Goal: Information Seeking & Learning: Check status

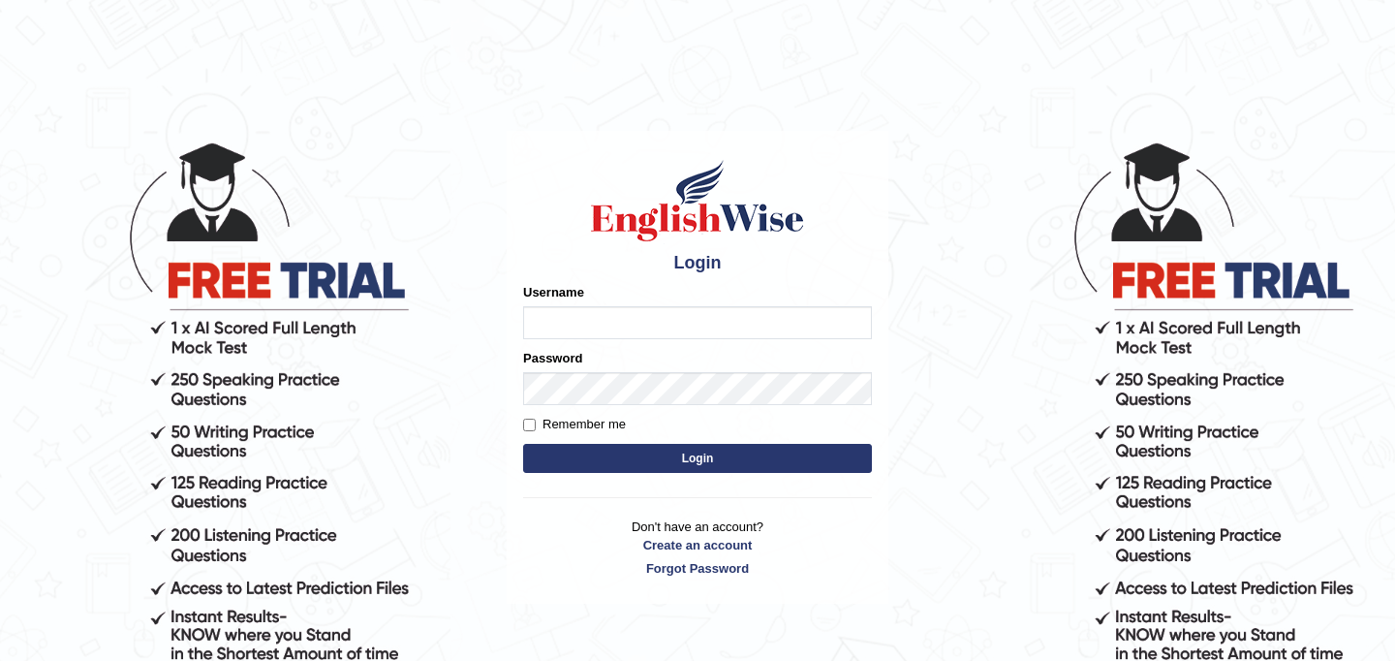
click at [629, 329] on input "Username" at bounding box center [697, 322] width 349 height 33
type input "JyotiJ"
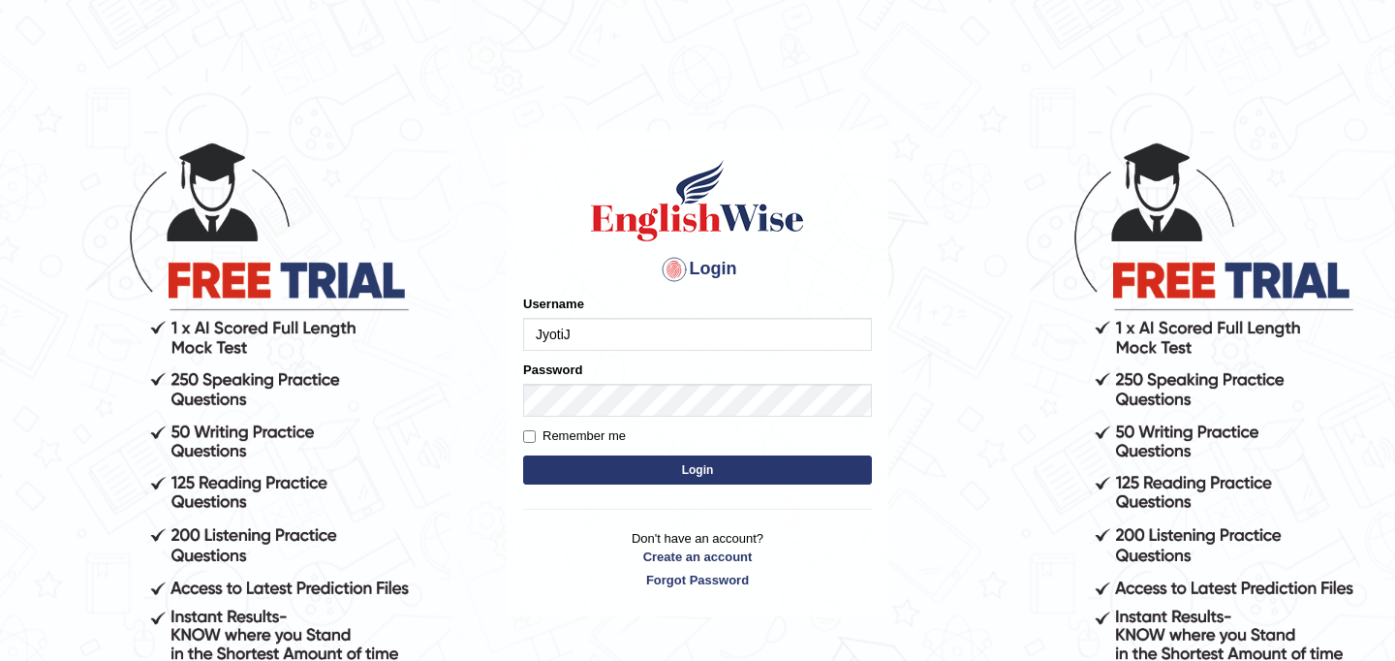
click at [660, 463] on button "Login" at bounding box center [697, 469] width 349 height 29
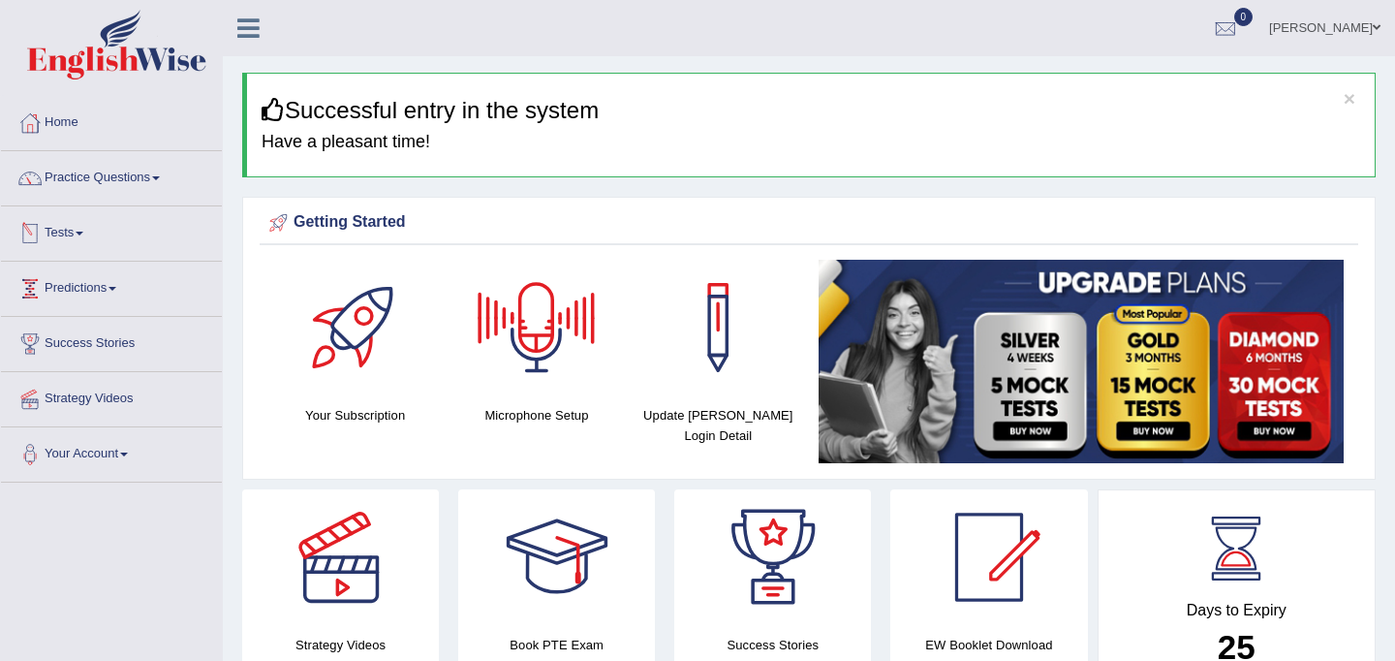
click at [120, 219] on link "Tests" at bounding box center [111, 230] width 221 height 48
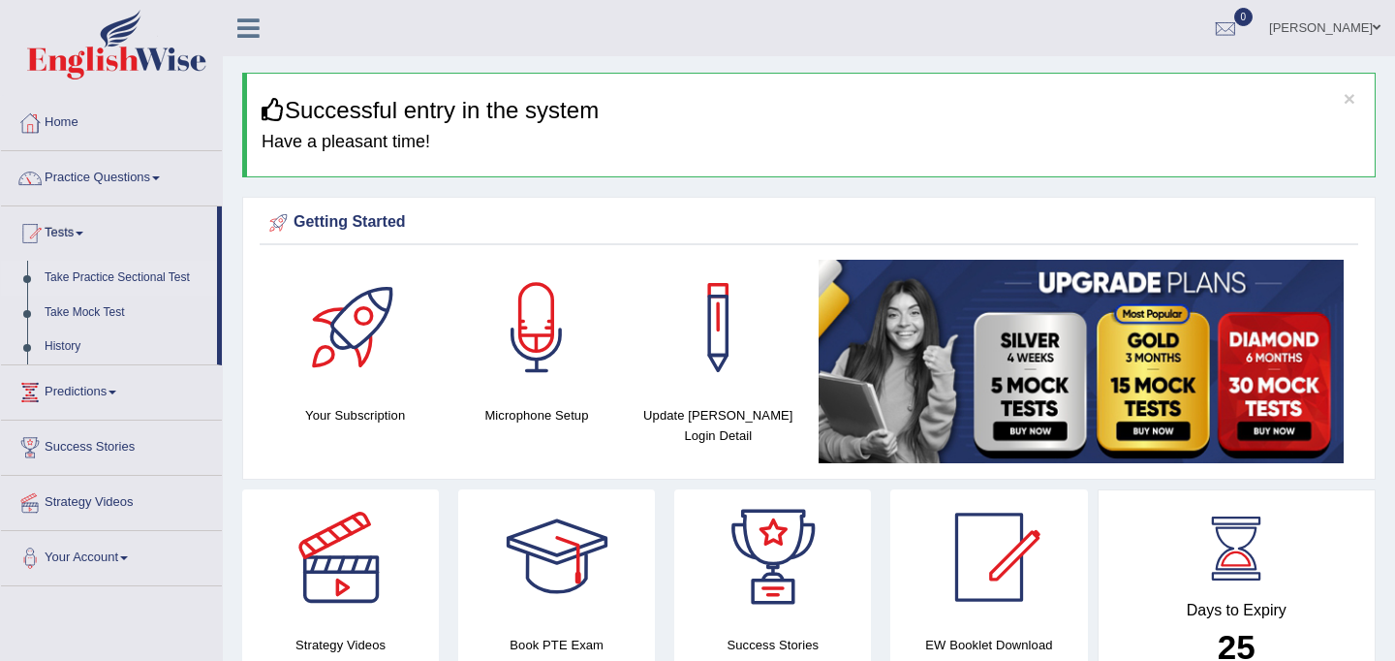
click at [125, 282] on link "Take Practice Sectional Test" at bounding box center [126, 278] width 181 height 35
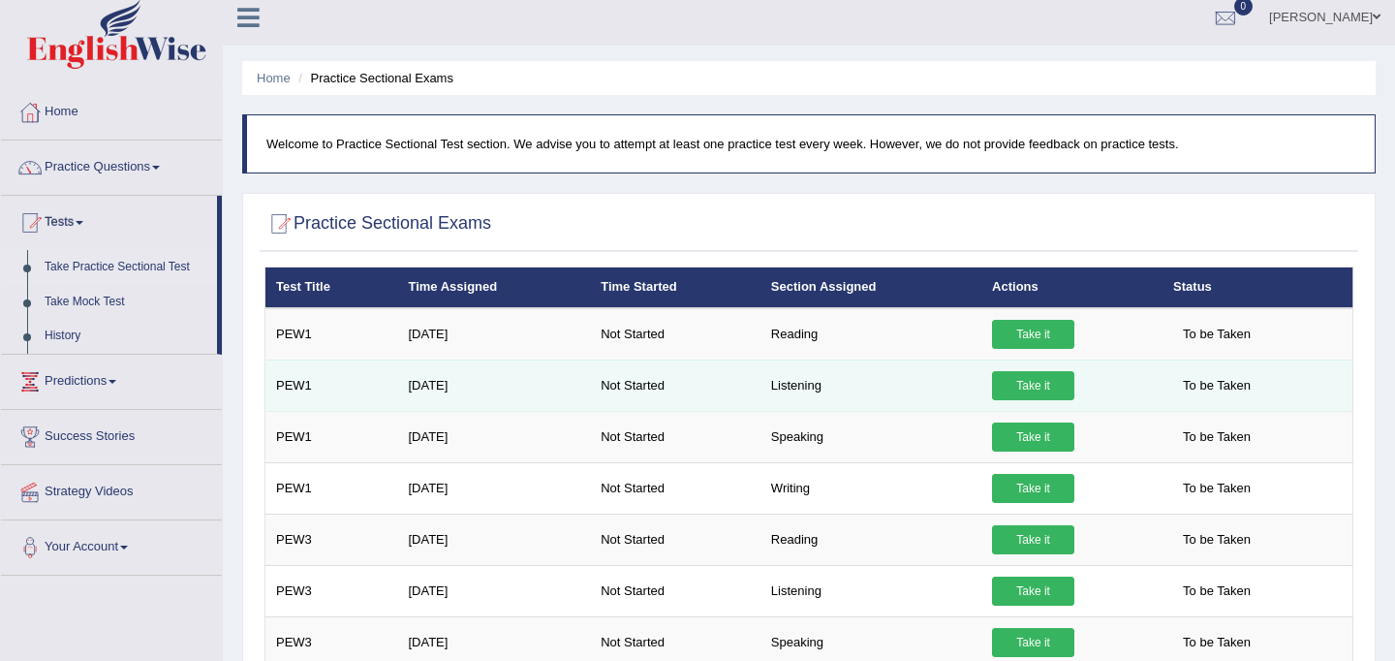
scroll to position [12, 0]
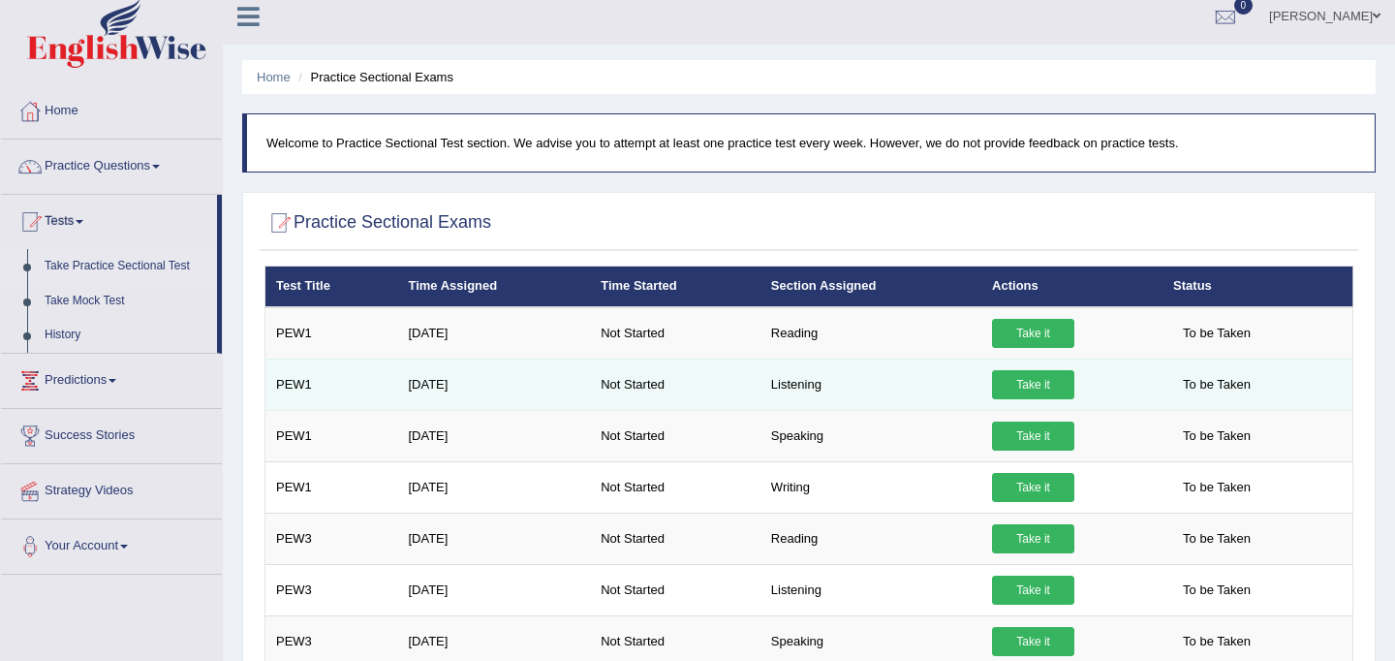
click at [1039, 376] on link "Take it" at bounding box center [1033, 384] width 82 height 29
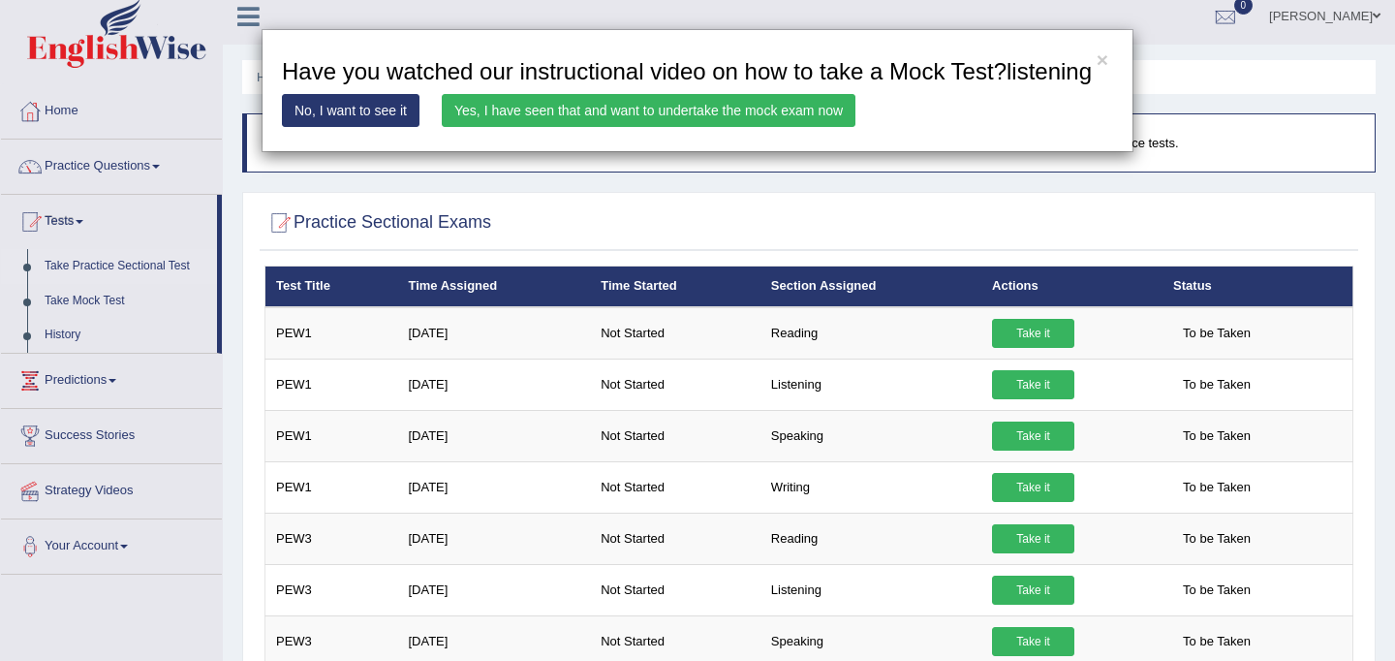
click at [366, 127] on link "No, I want to see it" at bounding box center [351, 110] width 138 height 33
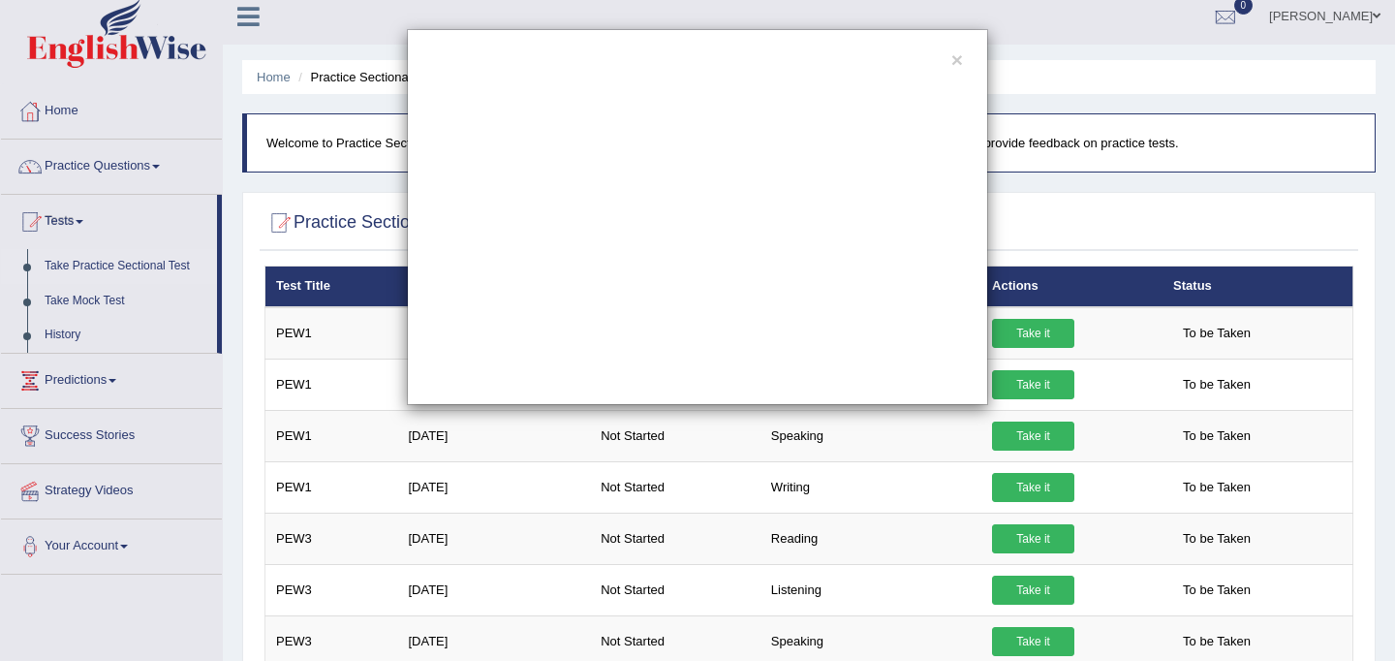
scroll to position [0, 0]
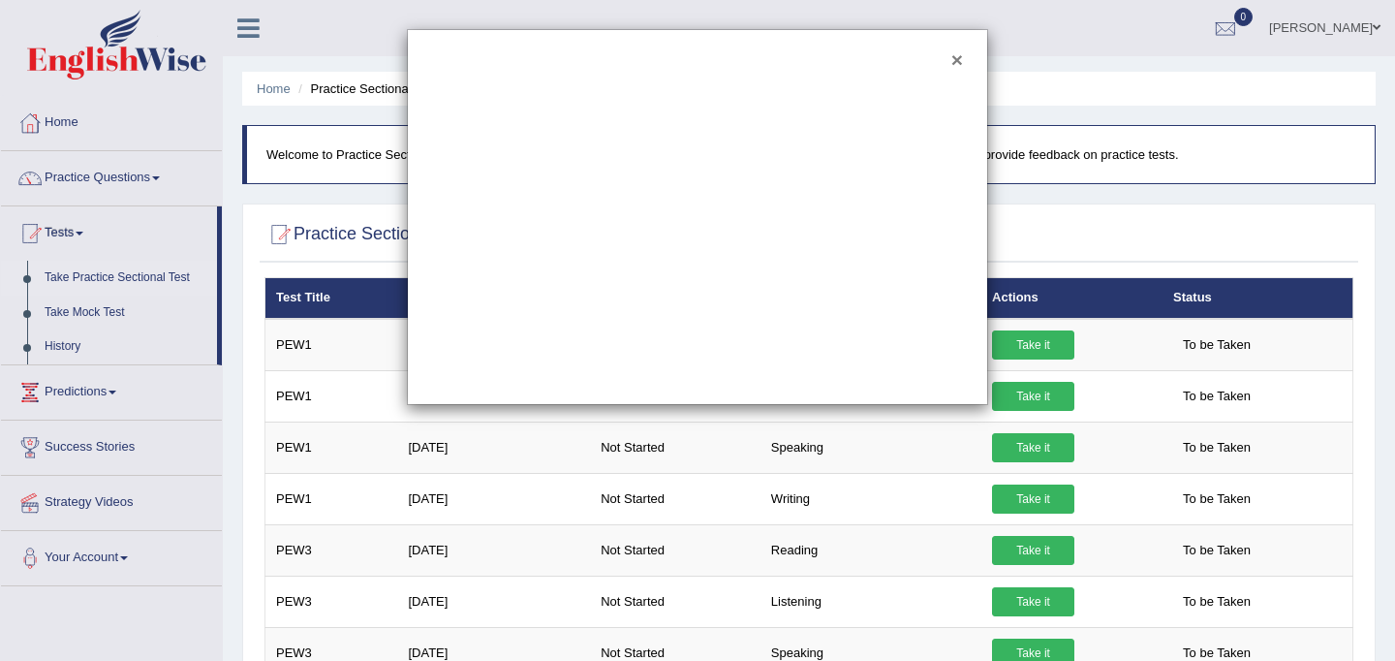
click at [955, 64] on button "×" at bounding box center [958, 59] width 12 height 20
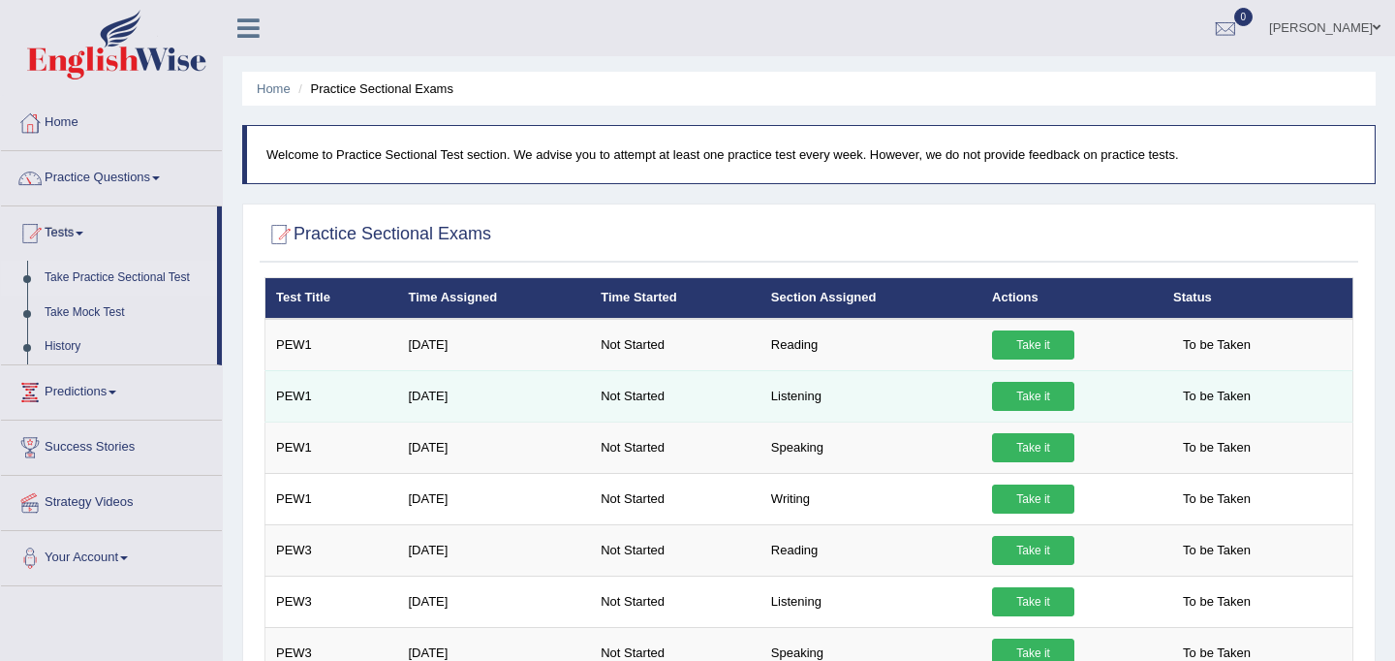
click at [1024, 398] on link "Take it" at bounding box center [1033, 396] width 82 height 29
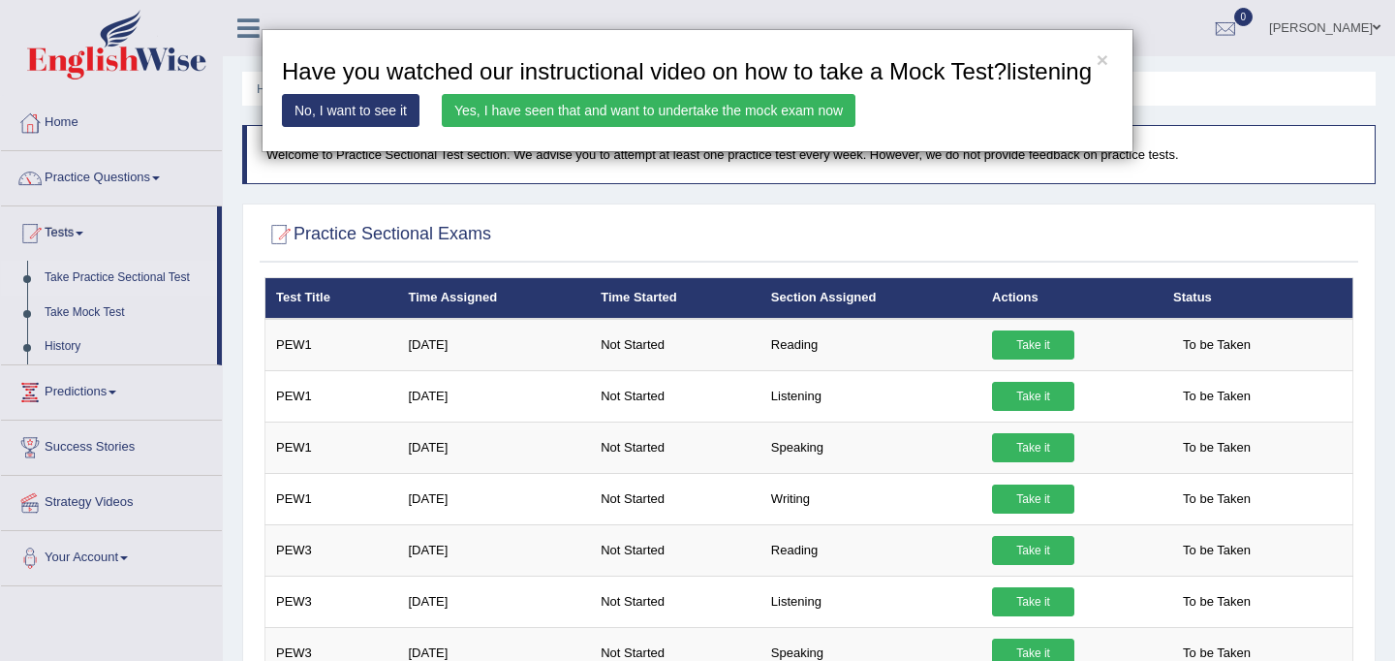
click at [526, 127] on link "Yes, I have seen that and want to undertake the mock exam now" at bounding box center [649, 110] width 414 height 33
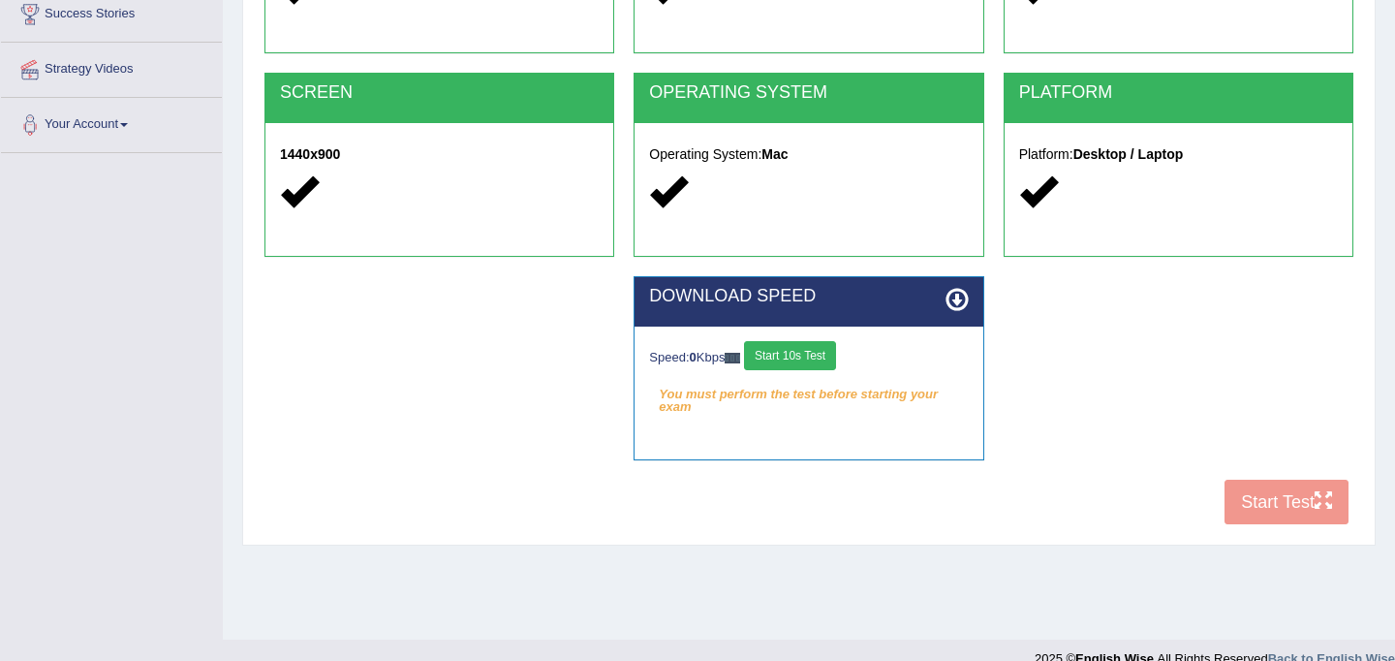
scroll to position [357, 0]
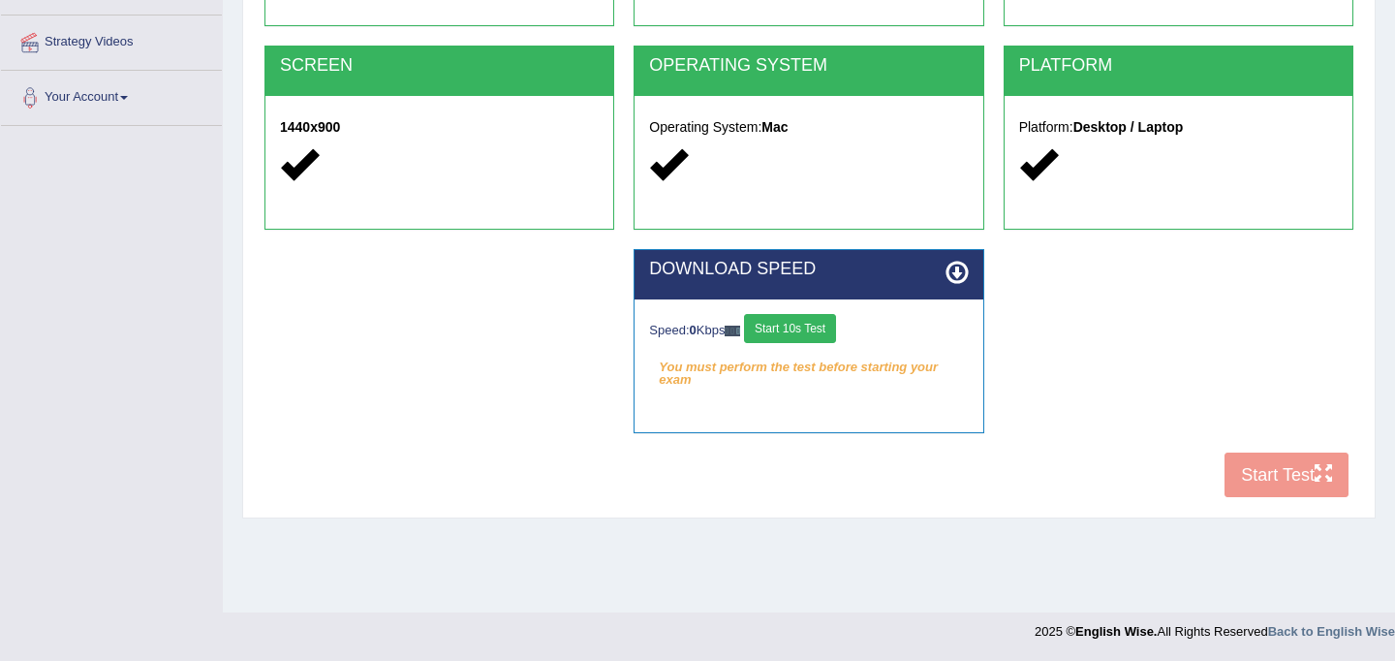
click at [814, 331] on button "Start 10s Test" at bounding box center [790, 328] width 92 height 29
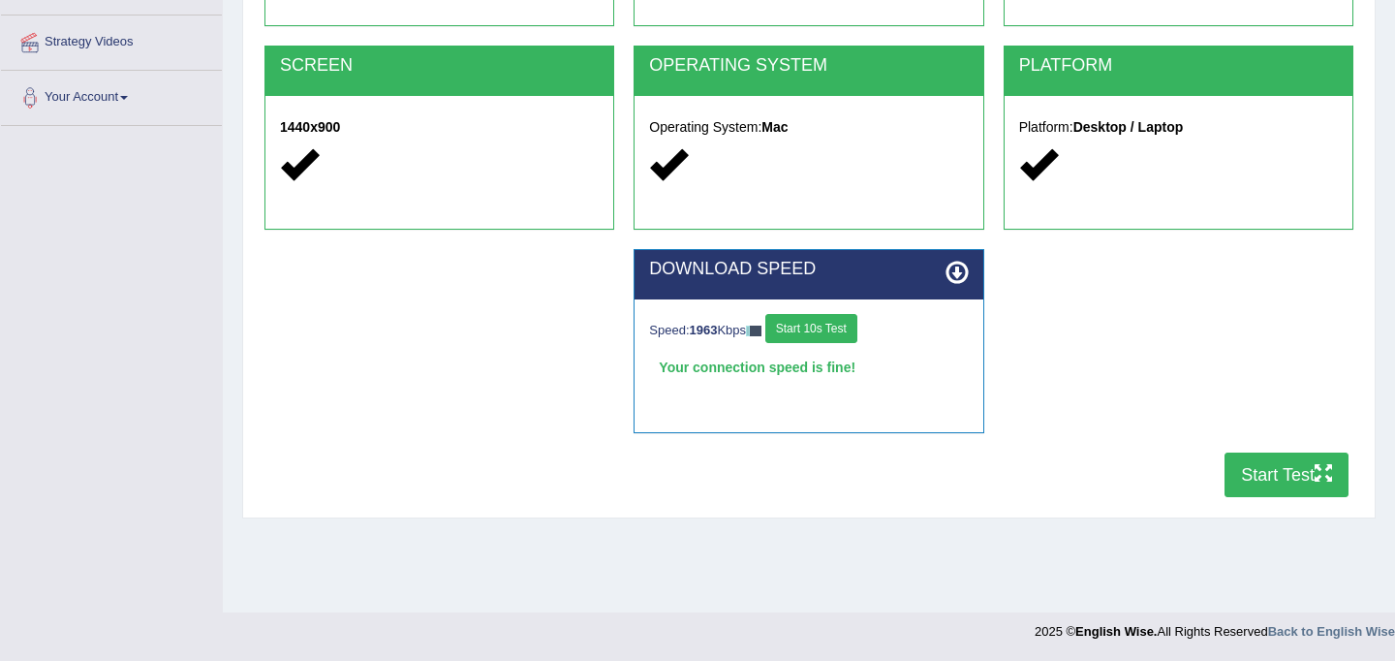
click at [1247, 475] on button "Start Test" at bounding box center [1287, 475] width 124 height 45
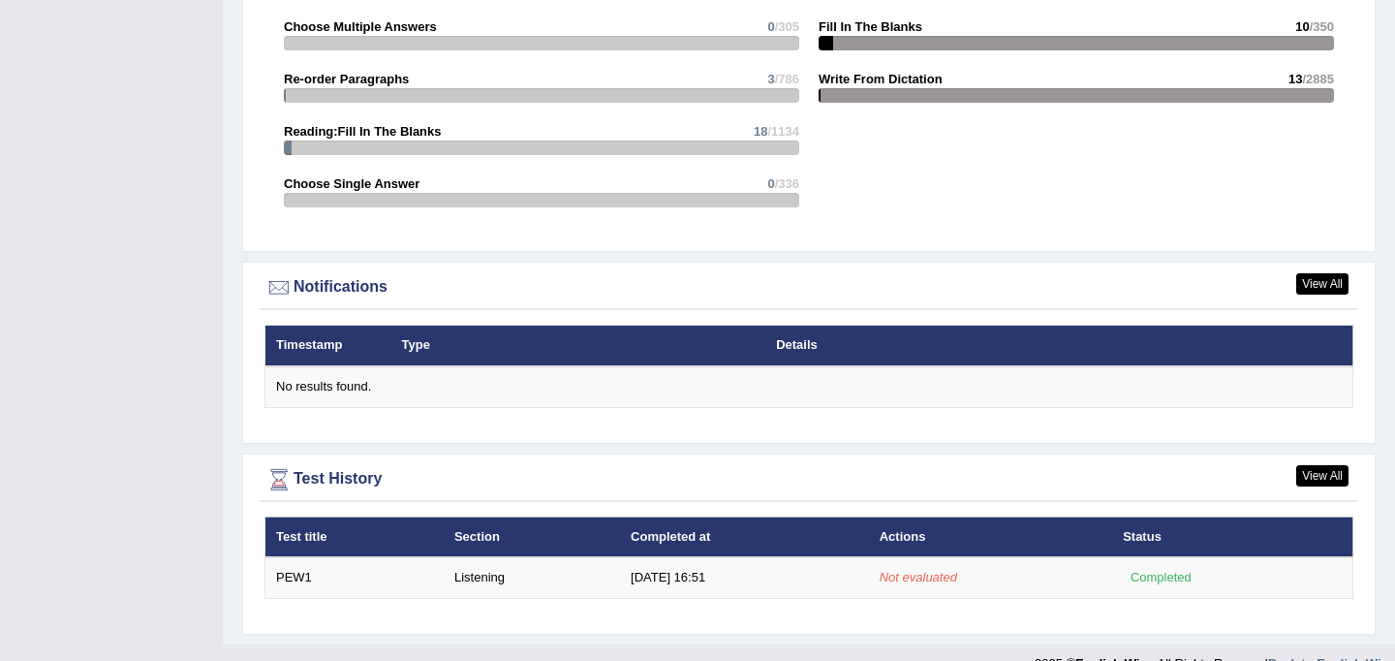
scroll to position [2140, 0]
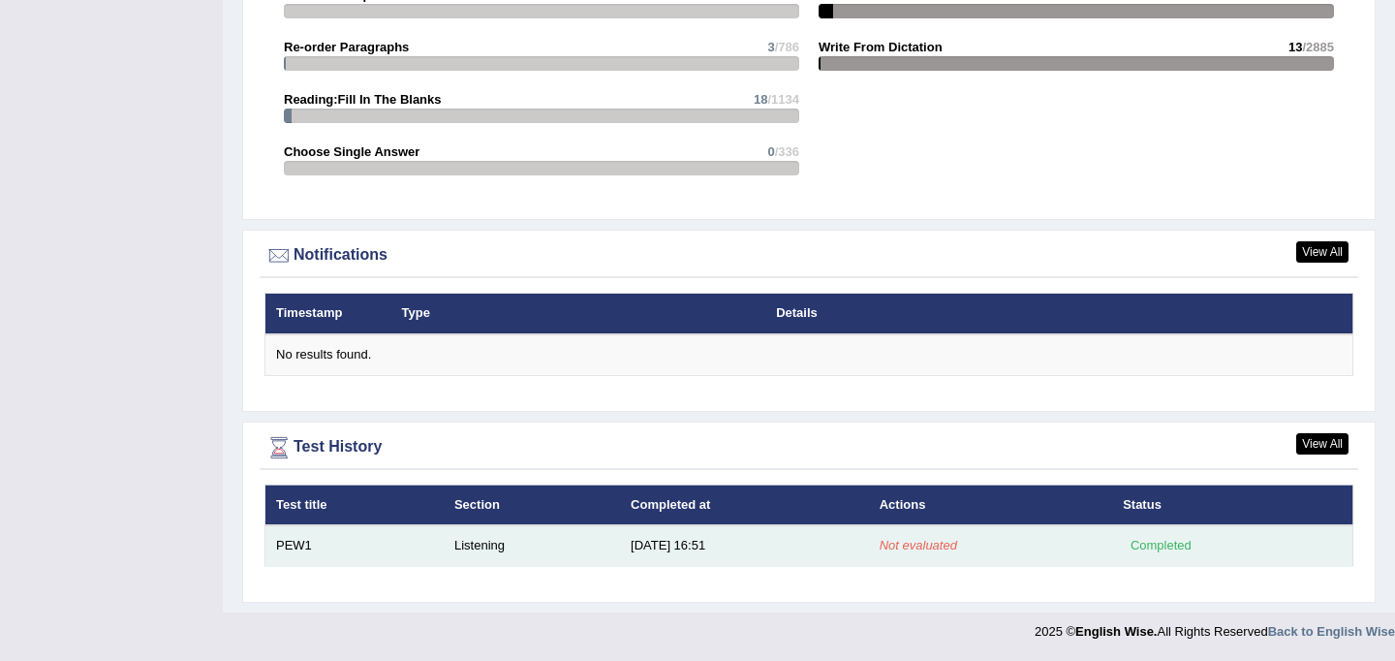
click at [496, 545] on td "Listening" at bounding box center [532, 545] width 176 height 41
click at [284, 547] on td "PEW1" at bounding box center [355, 545] width 178 height 41
click at [292, 546] on td "PEW1" at bounding box center [355, 545] width 178 height 41
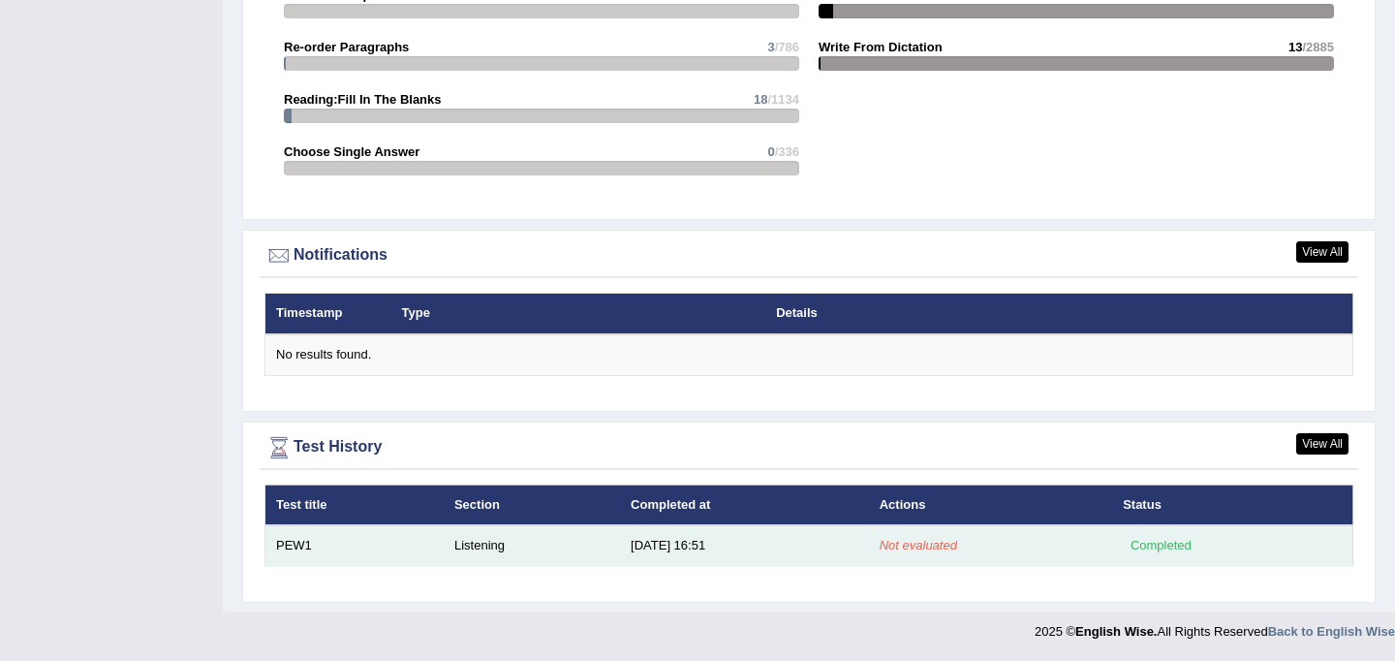
click at [292, 546] on td "PEW1" at bounding box center [355, 545] width 178 height 41
click at [672, 543] on td "9/9/25 16:51" at bounding box center [744, 545] width 249 height 41
click at [672, 543] on td "[DATE] 16:51" at bounding box center [744, 545] width 249 height 41
click at [489, 548] on td "Listening" at bounding box center [532, 545] width 176 height 41
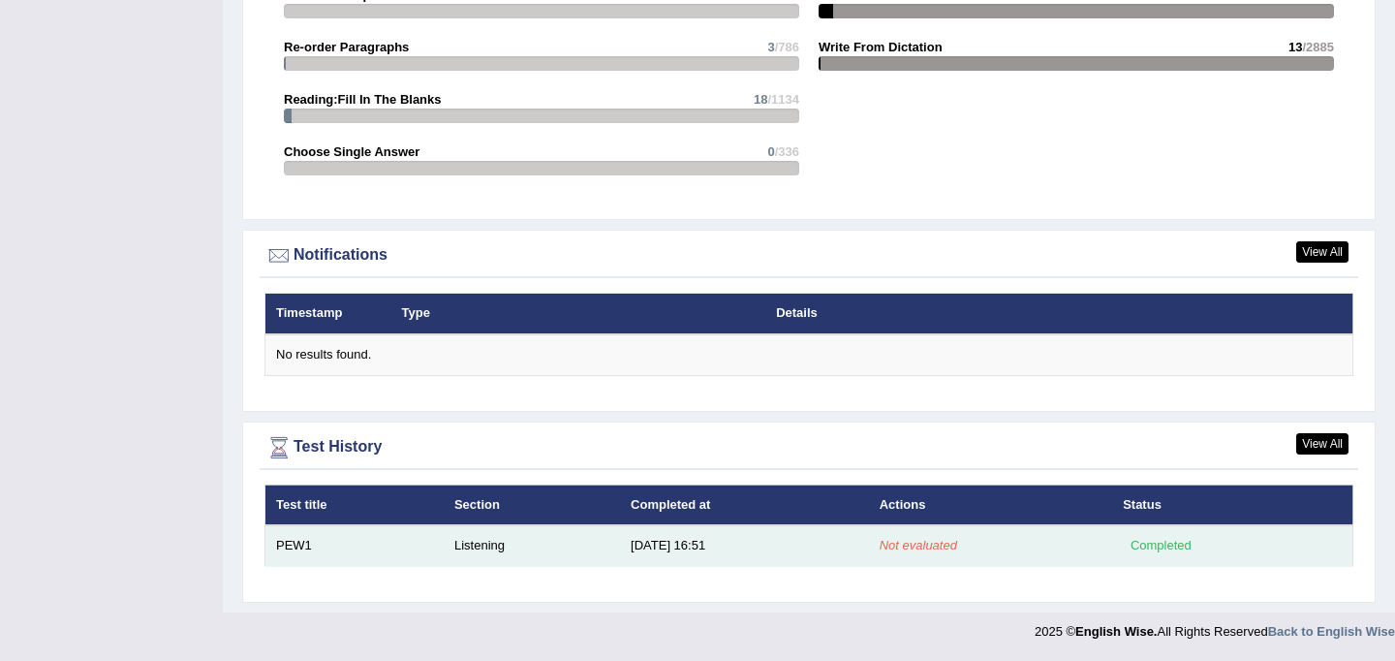
click at [489, 548] on td "Listening" at bounding box center [532, 545] width 176 height 41
click at [916, 546] on em "Not evaluated" at bounding box center [919, 545] width 78 height 15
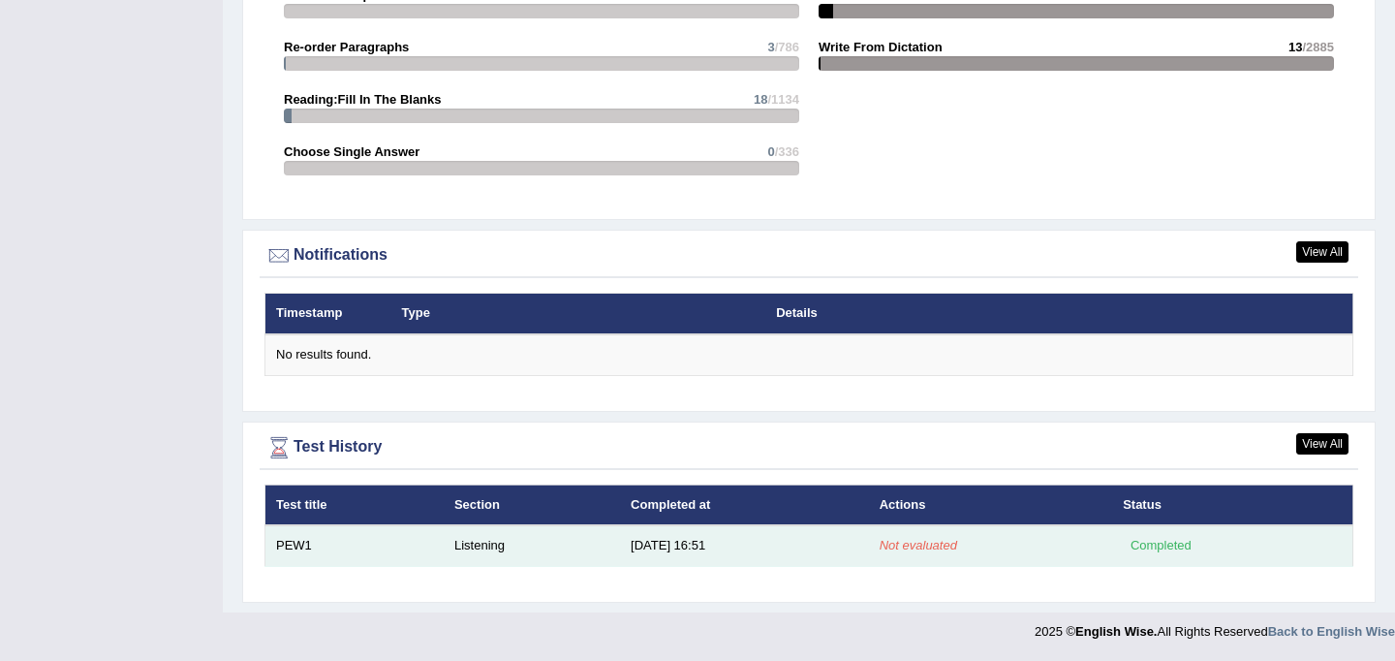
click at [1160, 540] on div "Completed" at bounding box center [1161, 545] width 76 height 20
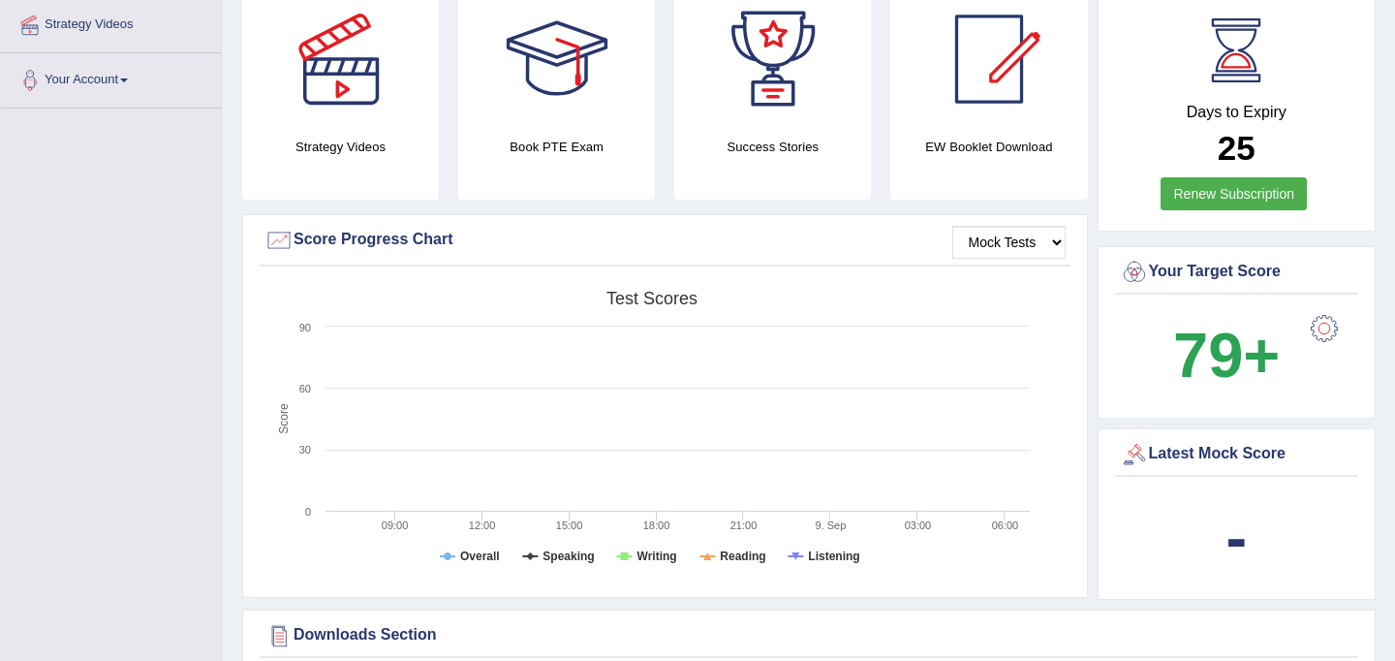
scroll to position [0, 0]
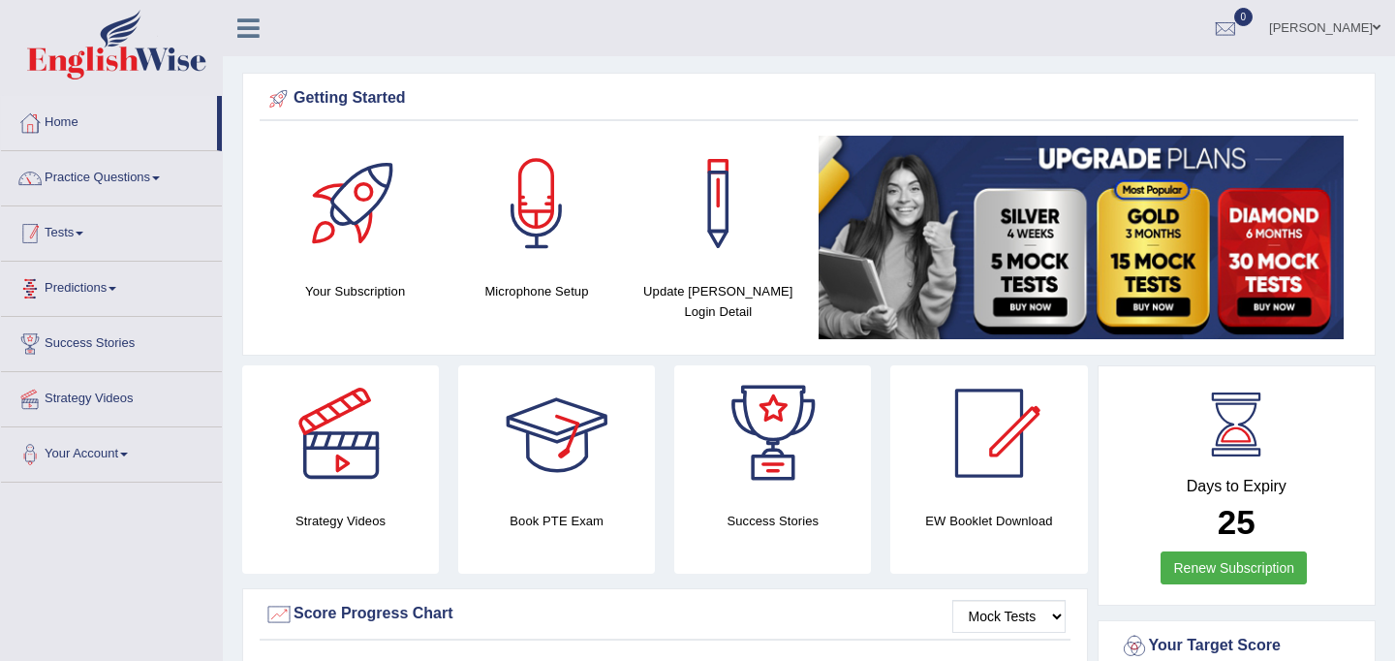
click at [120, 228] on link "Tests" at bounding box center [111, 230] width 221 height 48
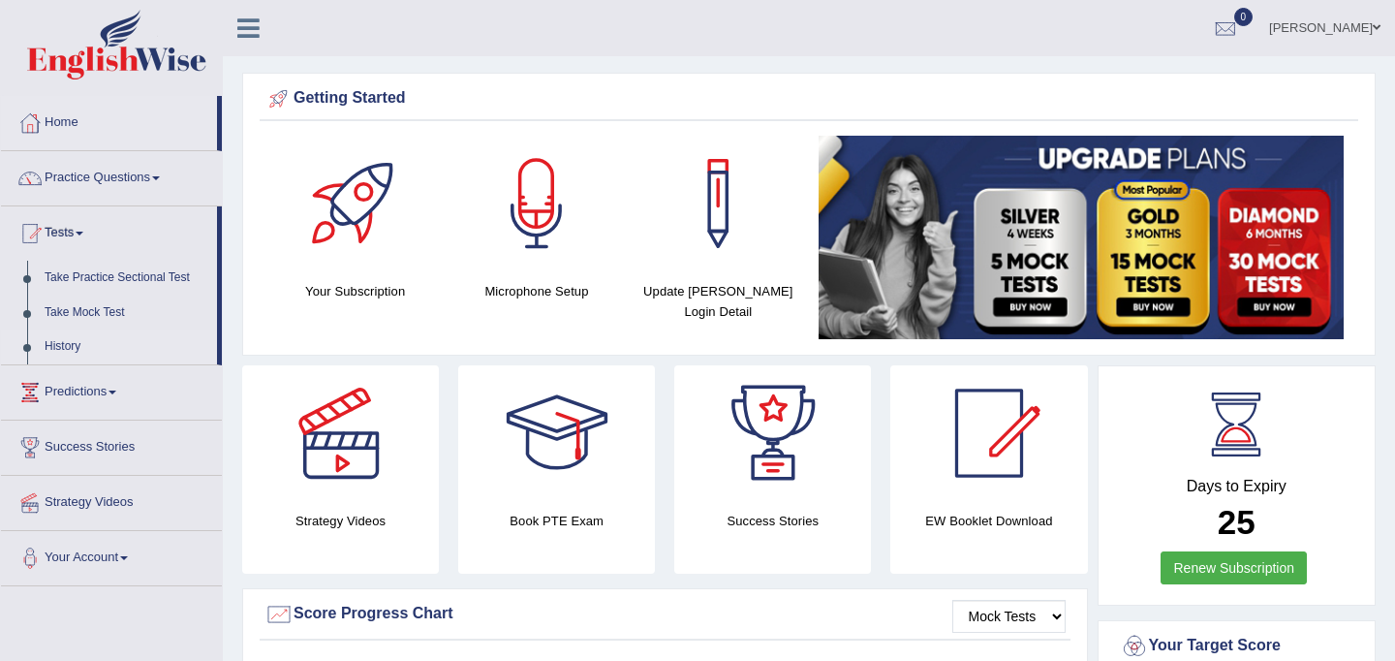
click at [96, 348] on link "History" at bounding box center [126, 346] width 181 height 35
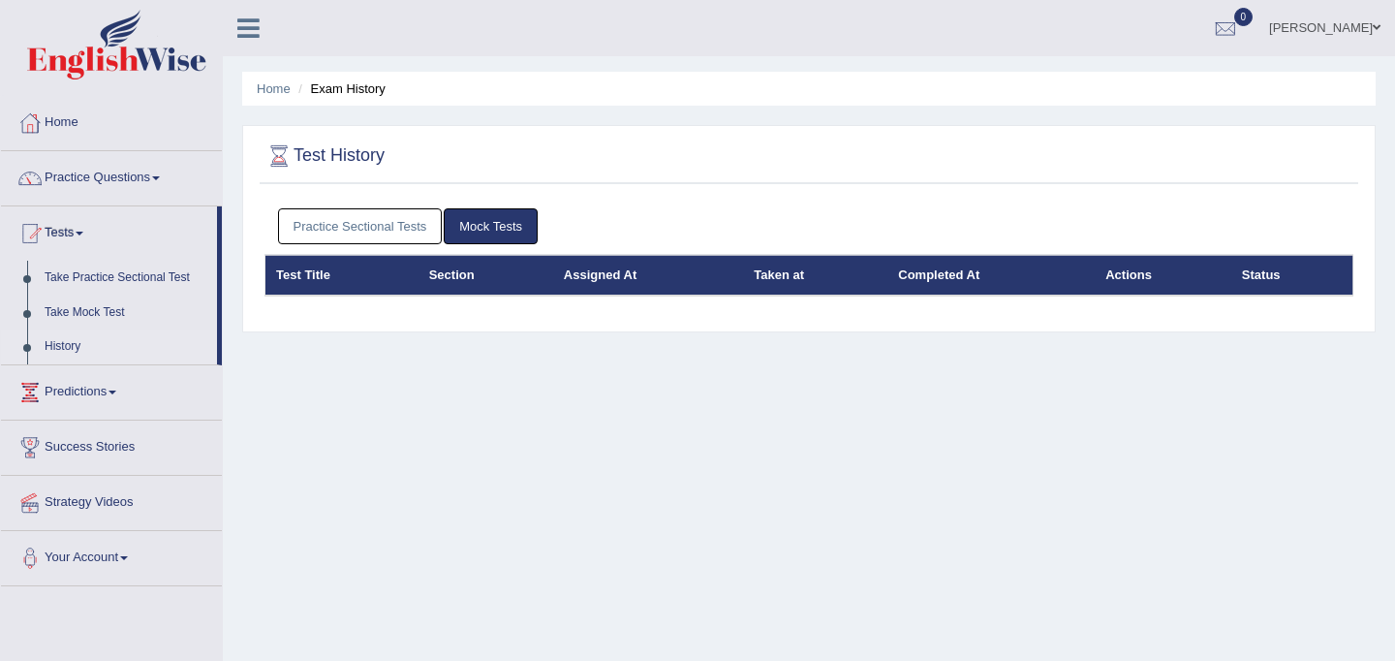
click at [313, 280] on th "Test Title" at bounding box center [342, 275] width 153 height 41
click at [459, 279] on th "Section" at bounding box center [486, 275] width 135 height 41
click at [590, 279] on th "Assigned At" at bounding box center [648, 275] width 190 height 41
click at [798, 279] on th "Taken at" at bounding box center [815, 275] width 144 height 41
click at [950, 274] on th "Completed At" at bounding box center [991, 275] width 207 height 41
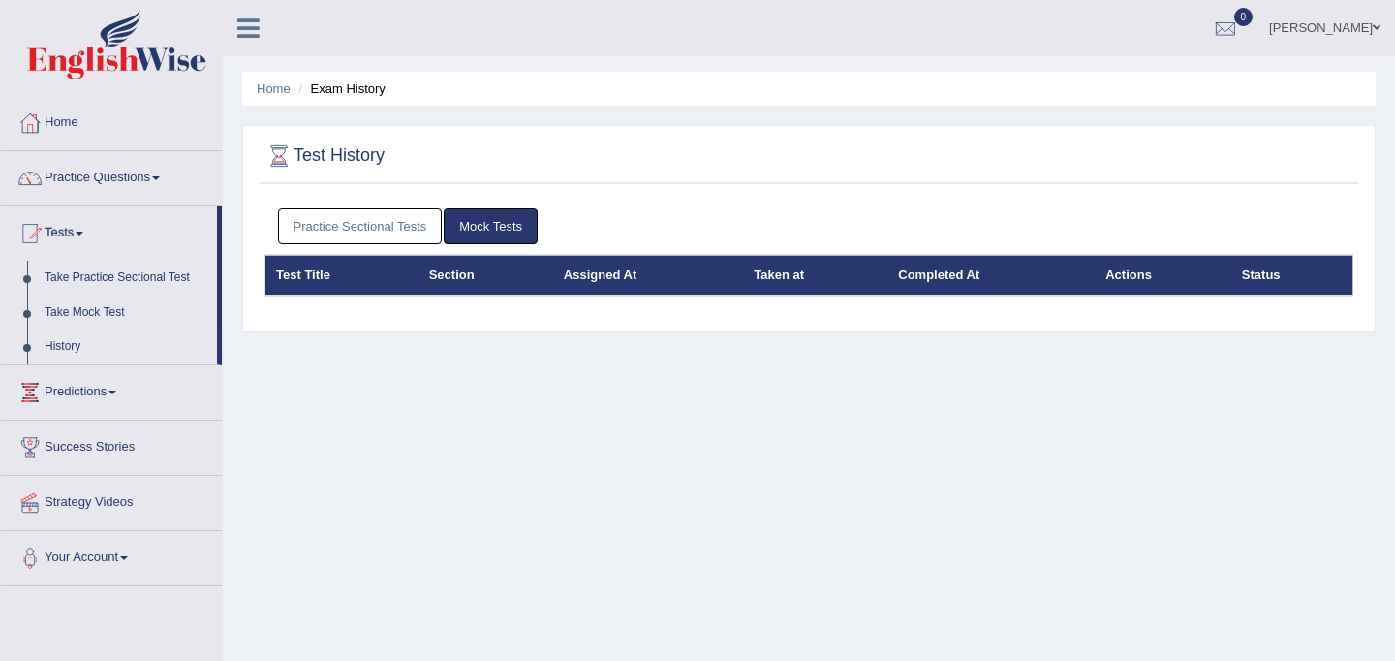
click at [383, 221] on link "Practice Sectional Tests" at bounding box center [360, 226] width 165 height 36
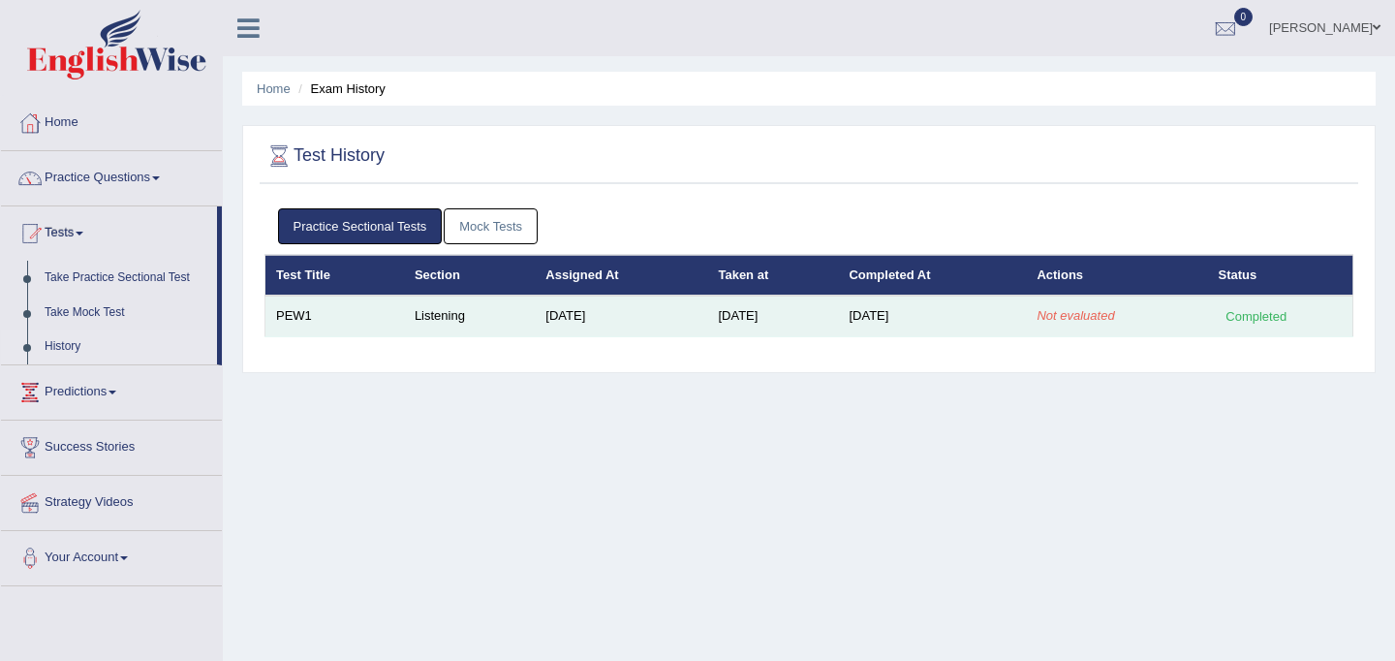
click at [405, 311] on td "Listening" at bounding box center [469, 316] width 131 height 41
click at [421, 312] on td "Listening" at bounding box center [469, 316] width 131 height 41
click at [296, 308] on td "PEW1" at bounding box center [335, 316] width 139 height 41
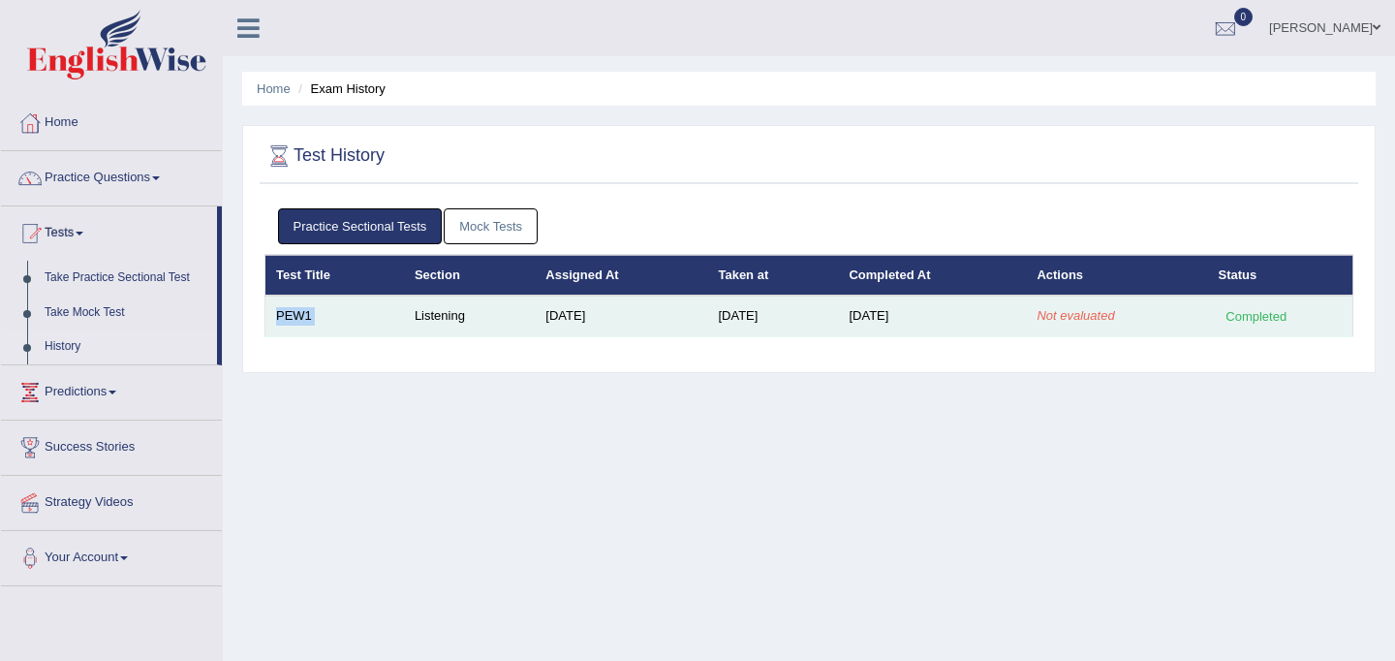
click at [296, 308] on td "PEW1" at bounding box center [335, 316] width 139 height 41
click at [298, 314] on td "PEW1" at bounding box center [335, 316] width 139 height 41
click at [601, 321] on td "Sep 4, 2025" at bounding box center [621, 316] width 172 height 41
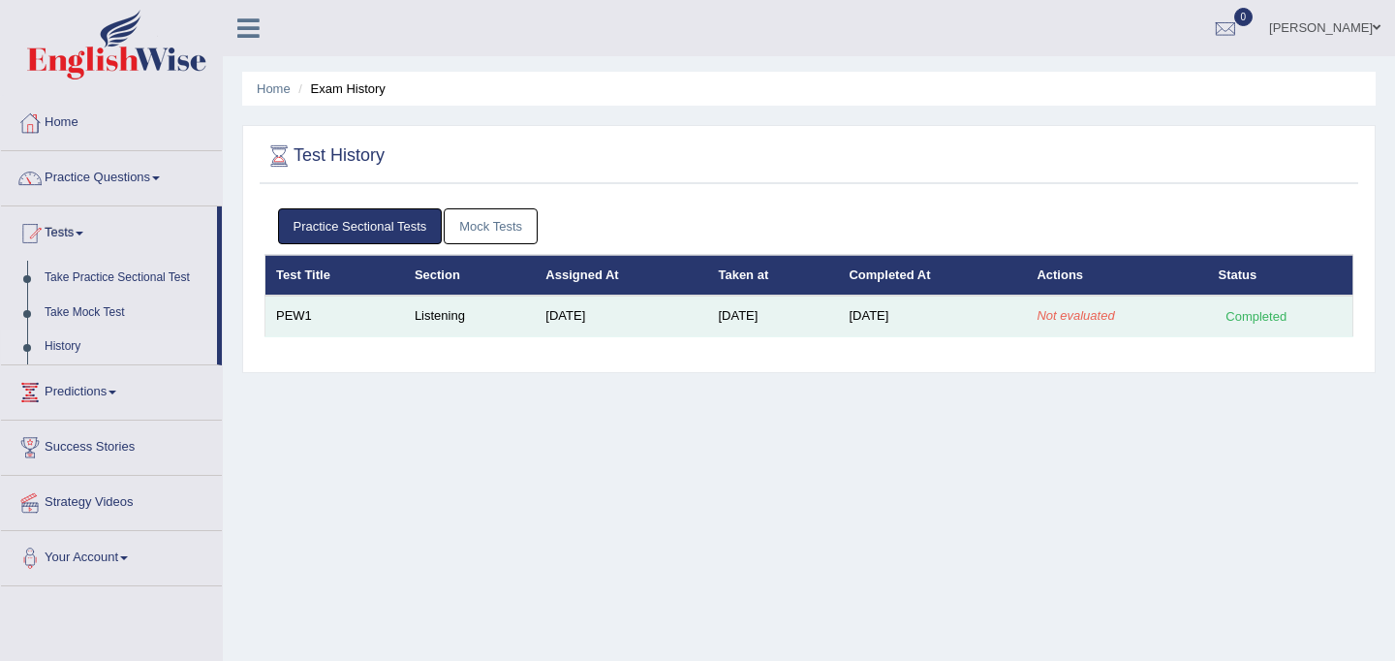
click at [601, 321] on td "Sep 4, 2025" at bounding box center [621, 316] width 172 height 41
click at [748, 314] on td "Sep 9, 2025" at bounding box center [772, 316] width 131 height 41
click at [904, 306] on td "Sep 9, 2025" at bounding box center [932, 316] width 188 height 41
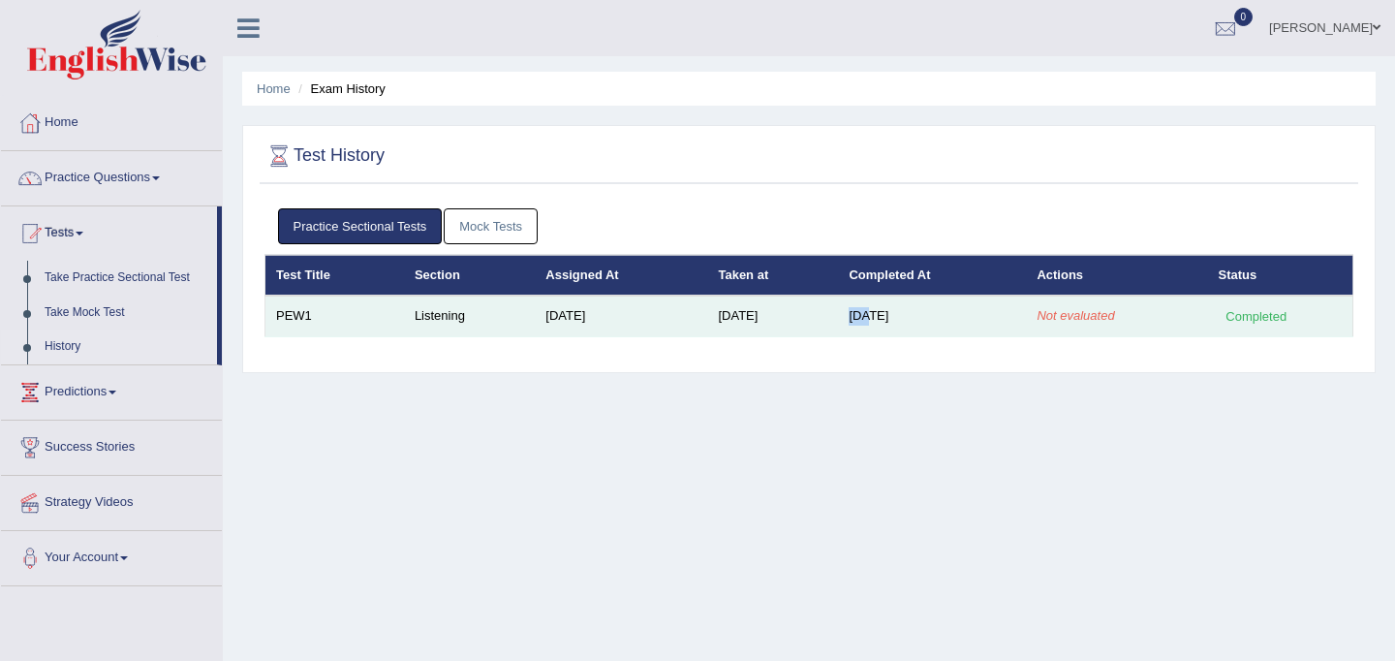
click at [904, 306] on td "Sep 9, 2025" at bounding box center [932, 316] width 188 height 41
click at [1055, 313] on em "Not evaluated" at bounding box center [1076, 315] width 78 height 15
click at [1265, 323] on div "Completed" at bounding box center [1257, 316] width 76 height 20
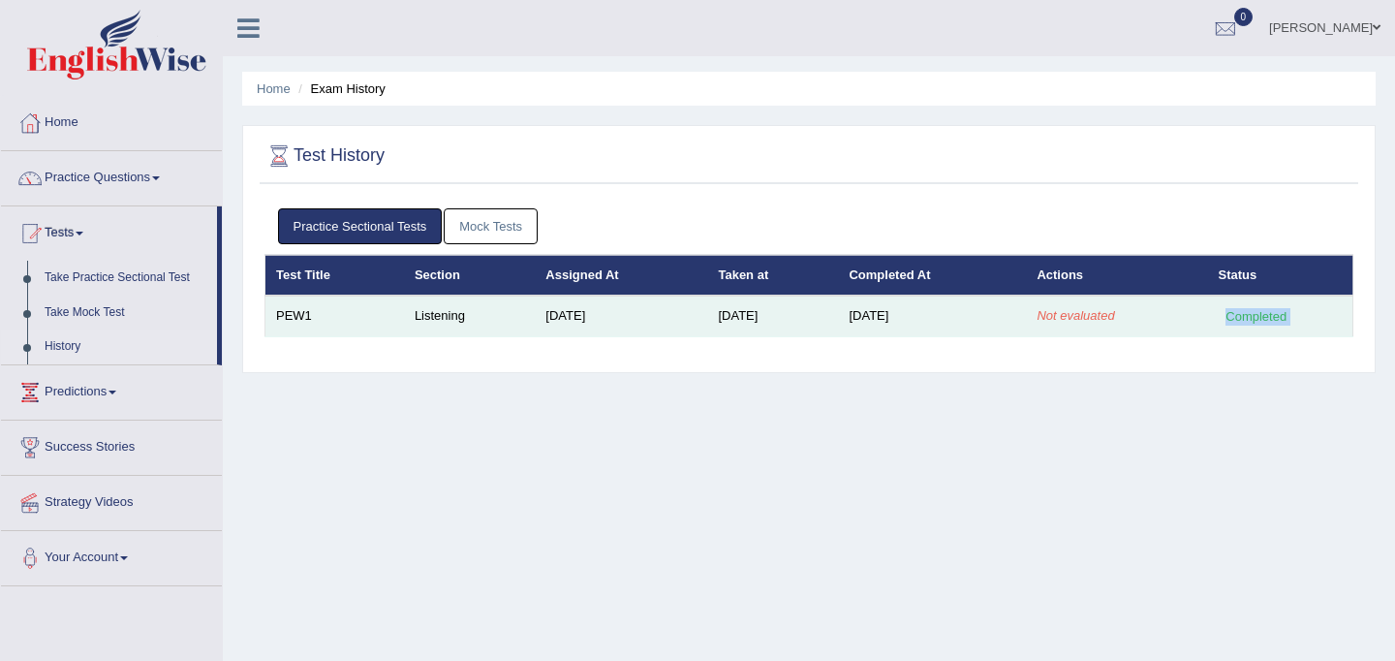
click at [1265, 323] on div "Completed" at bounding box center [1257, 316] width 76 height 20
click at [309, 323] on td "PEW1" at bounding box center [335, 316] width 139 height 41
click at [299, 320] on td "PEW1" at bounding box center [335, 316] width 139 height 41
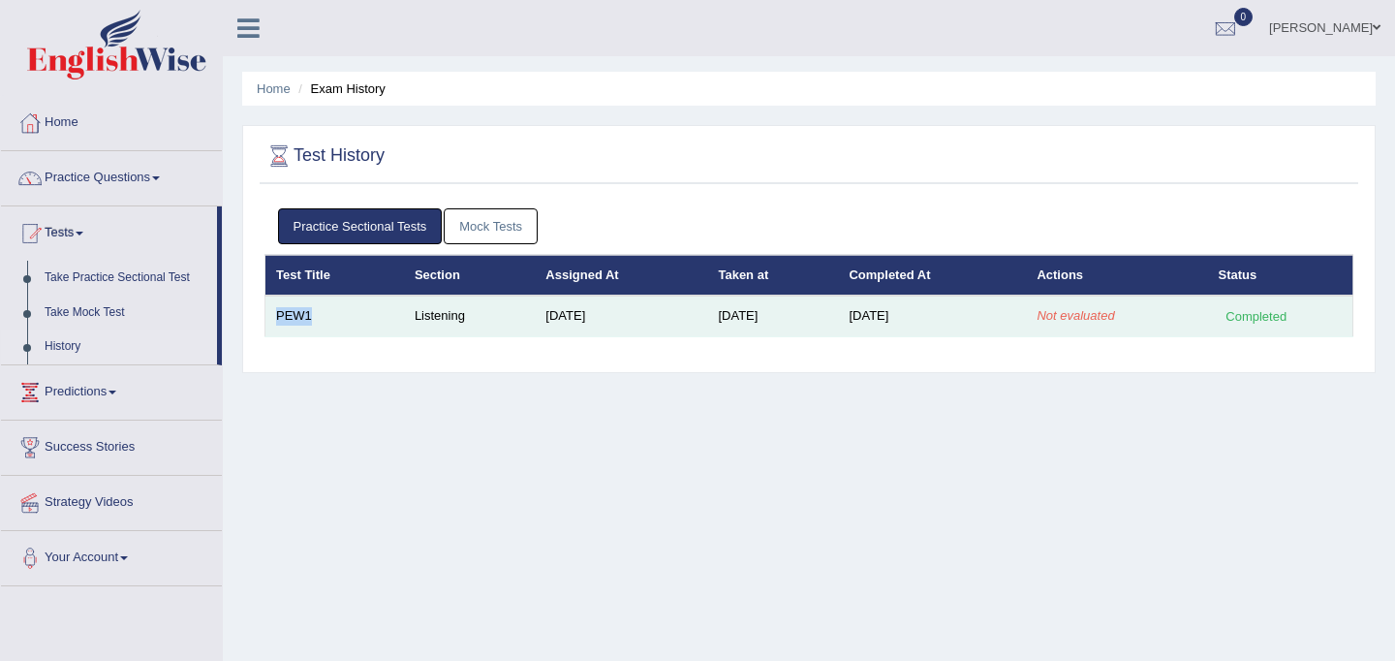
click at [299, 320] on td "PEW1" at bounding box center [335, 316] width 139 height 41
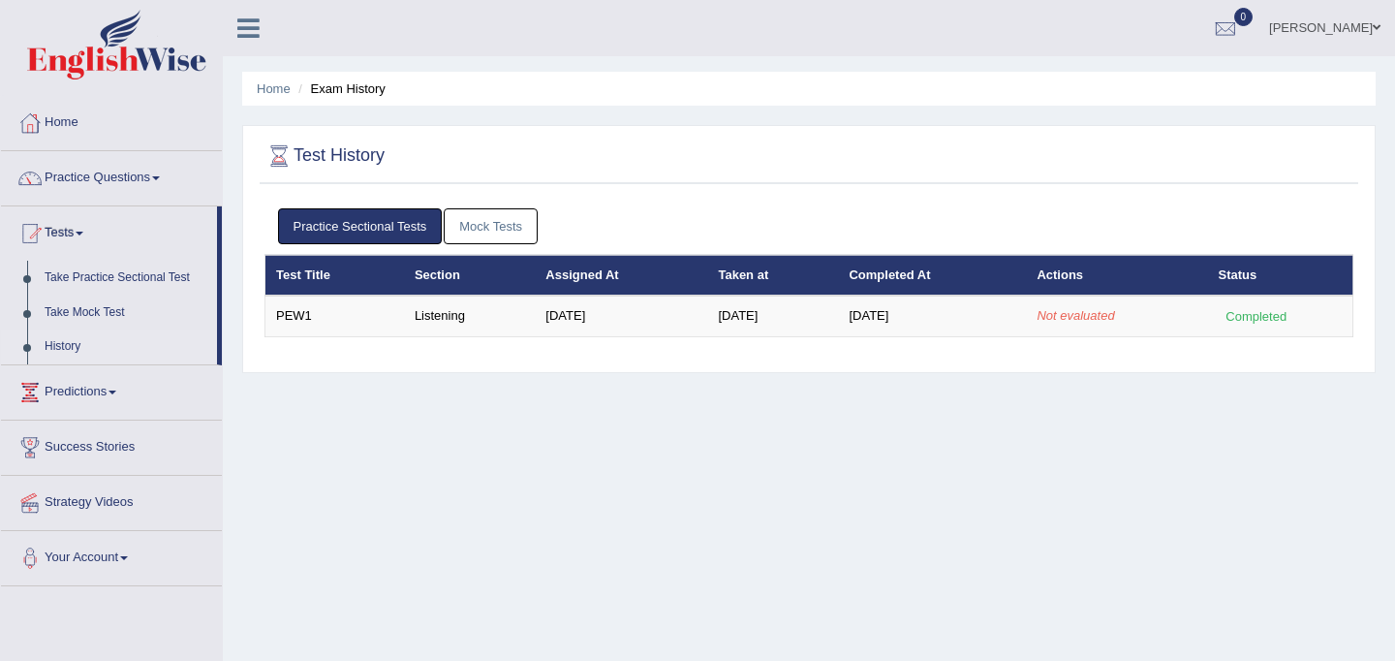
click at [334, 449] on div "Home Exam History Test History Practice Sectional Tests Mock Tests Test Title S…" at bounding box center [809, 484] width 1172 height 969
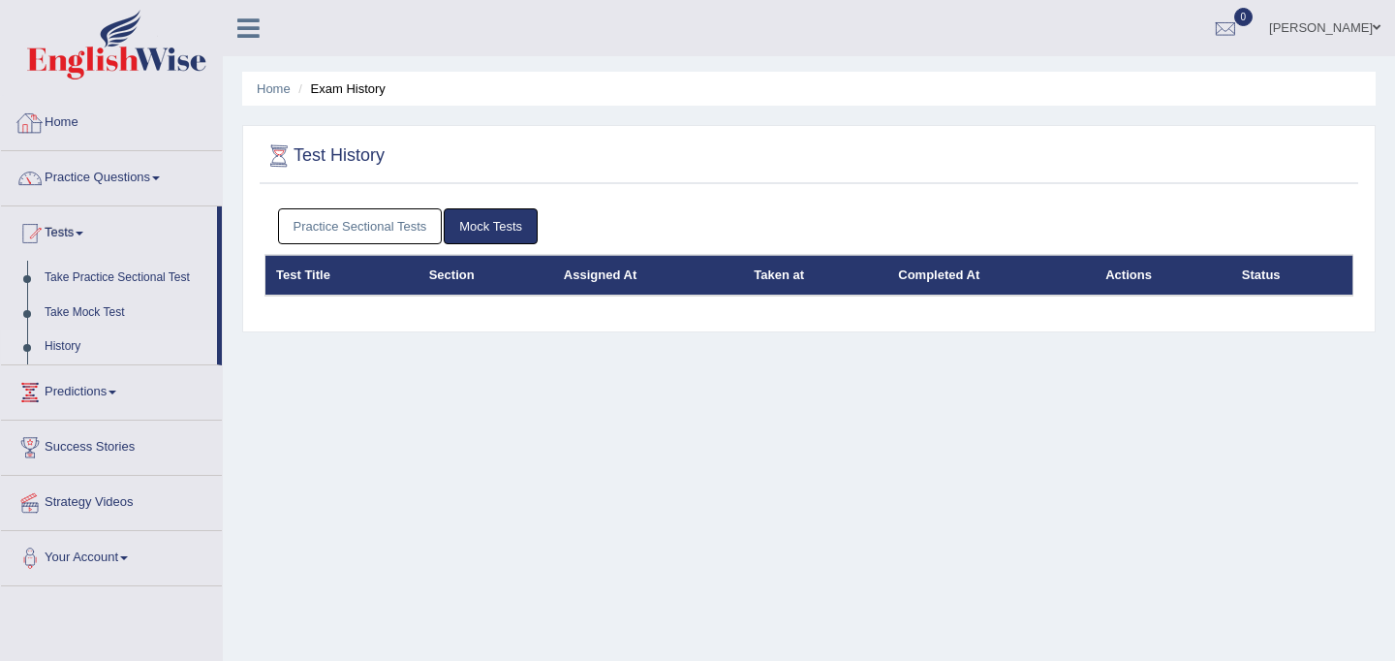
click at [314, 217] on link "Practice Sectional Tests" at bounding box center [360, 226] width 165 height 36
click at [79, 131] on link "Home" at bounding box center [111, 120] width 221 height 48
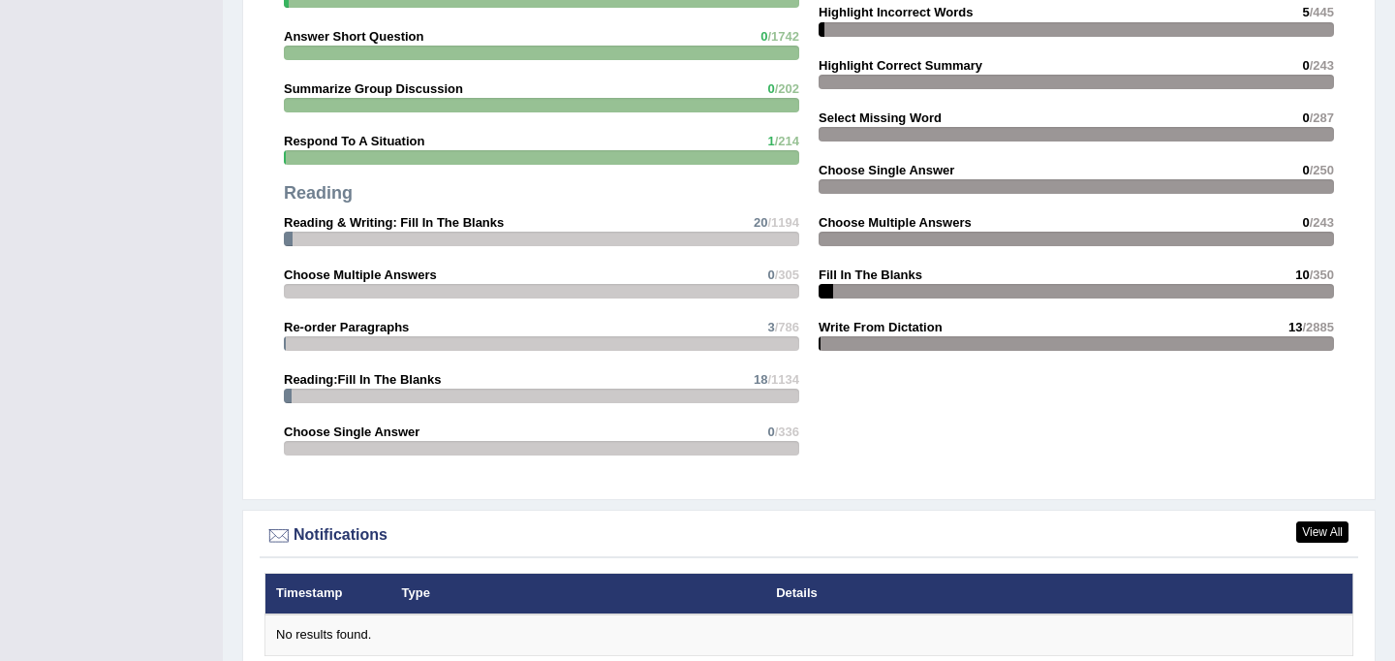
scroll to position [2140, 0]
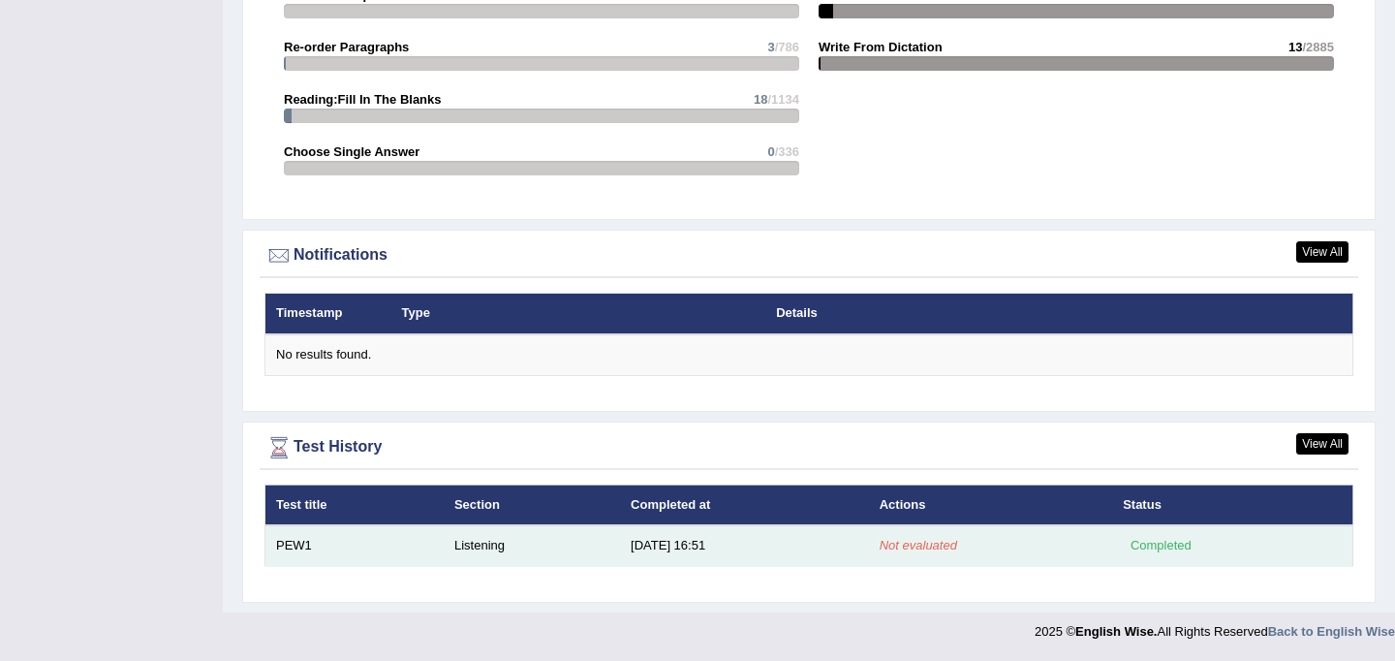
click at [915, 545] on em "Not evaluated" at bounding box center [919, 545] width 78 height 15
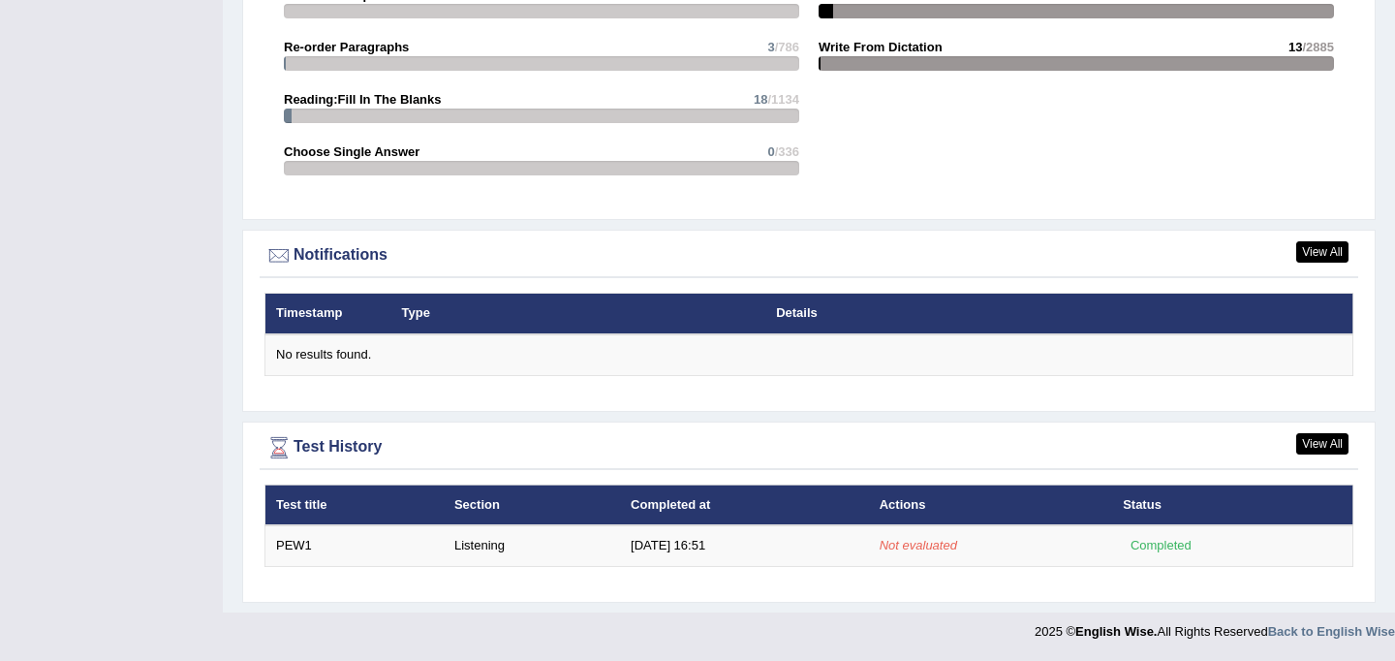
click at [300, 504] on th "Test title" at bounding box center [355, 505] width 178 height 41
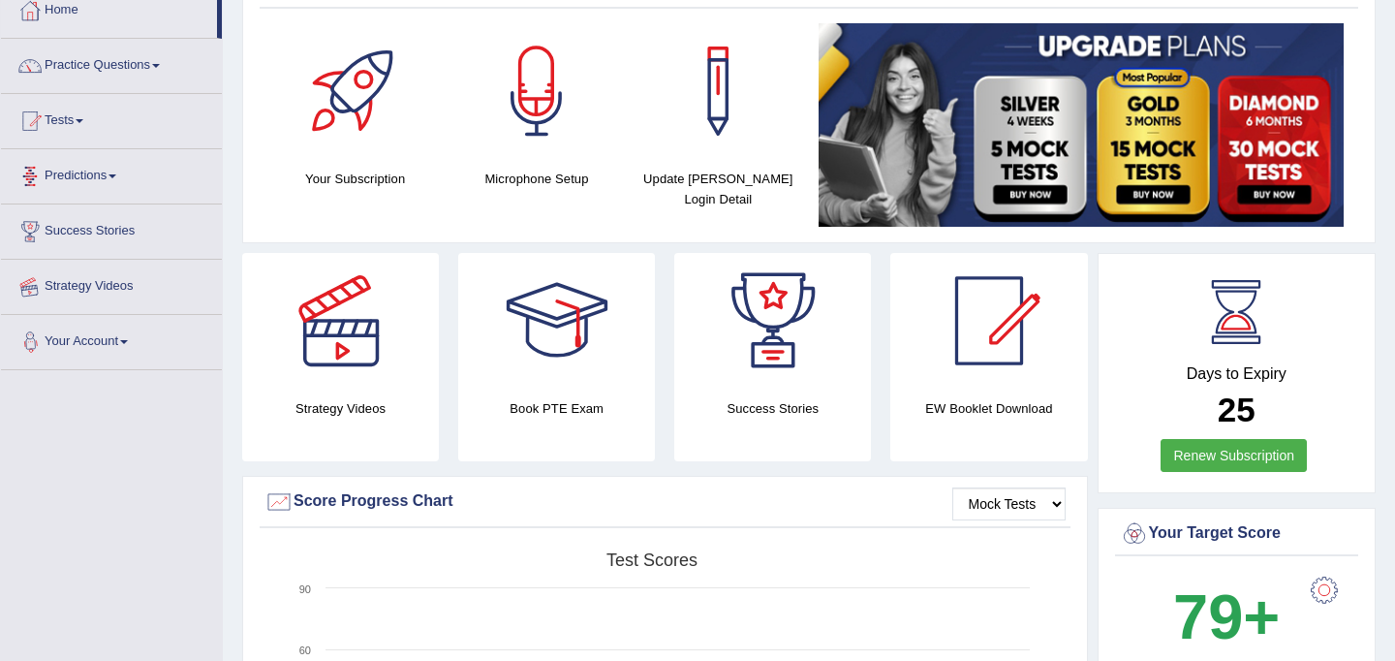
scroll to position [116, 0]
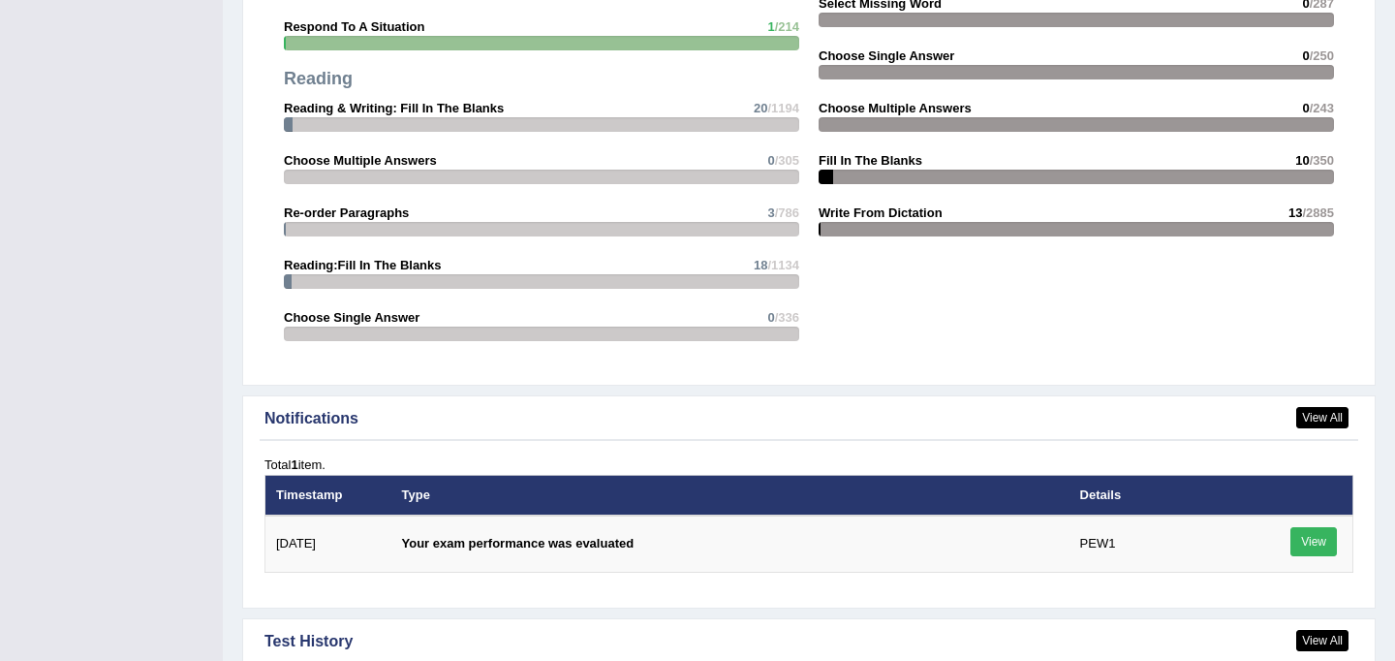
scroll to position [2190, 0]
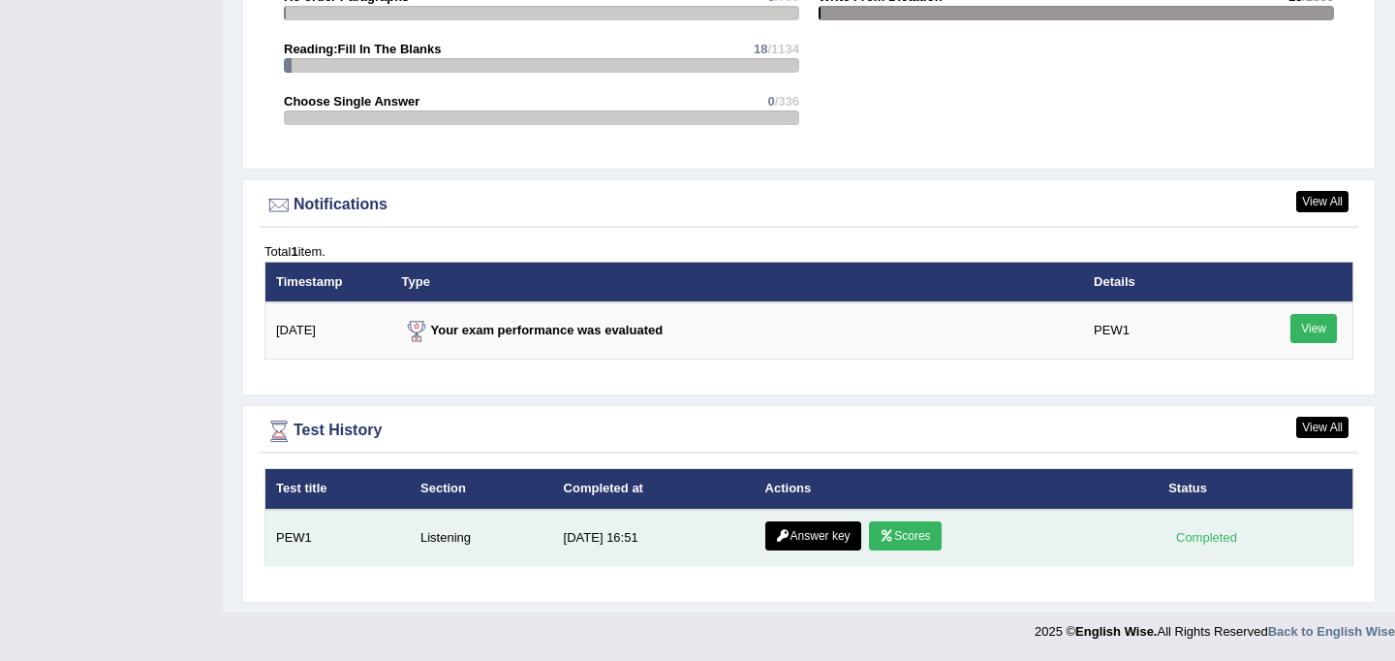
click at [913, 535] on link "Scores" at bounding box center [905, 535] width 72 height 29
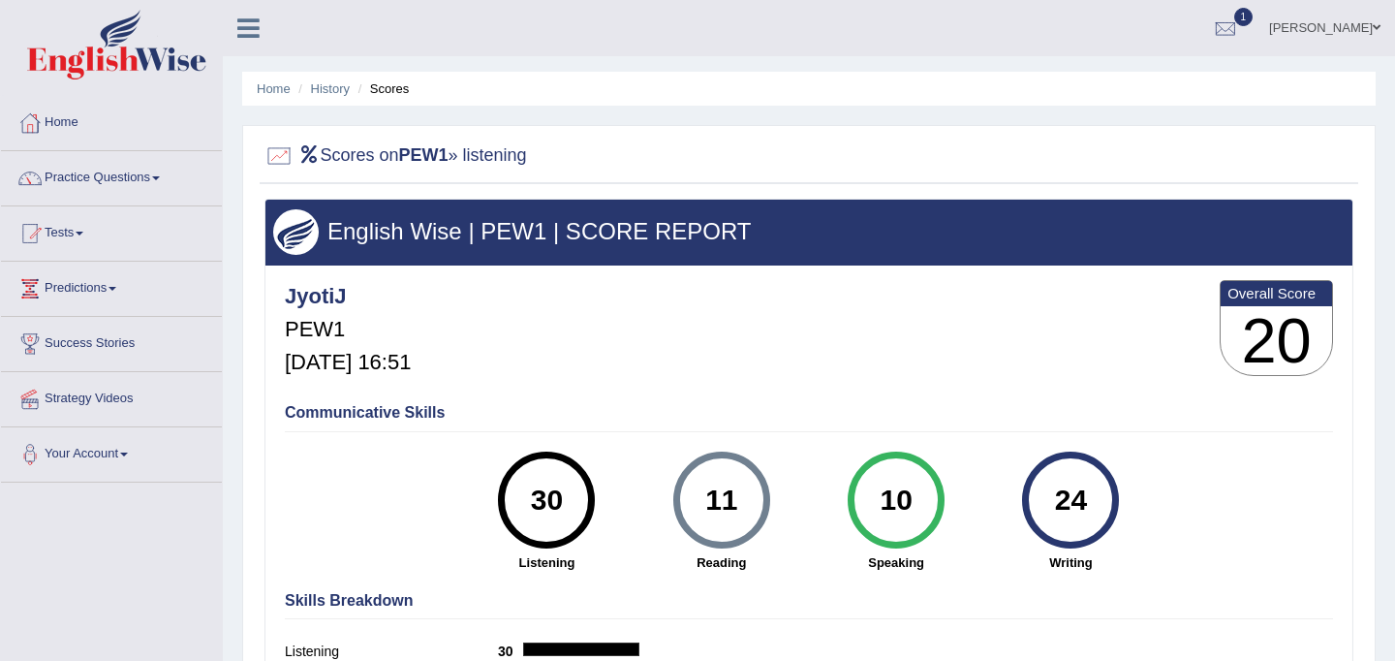
click at [467, 158] on h2 "Scores on PEW1 » listening" at bounding box center [396, 155] width 263 height 29
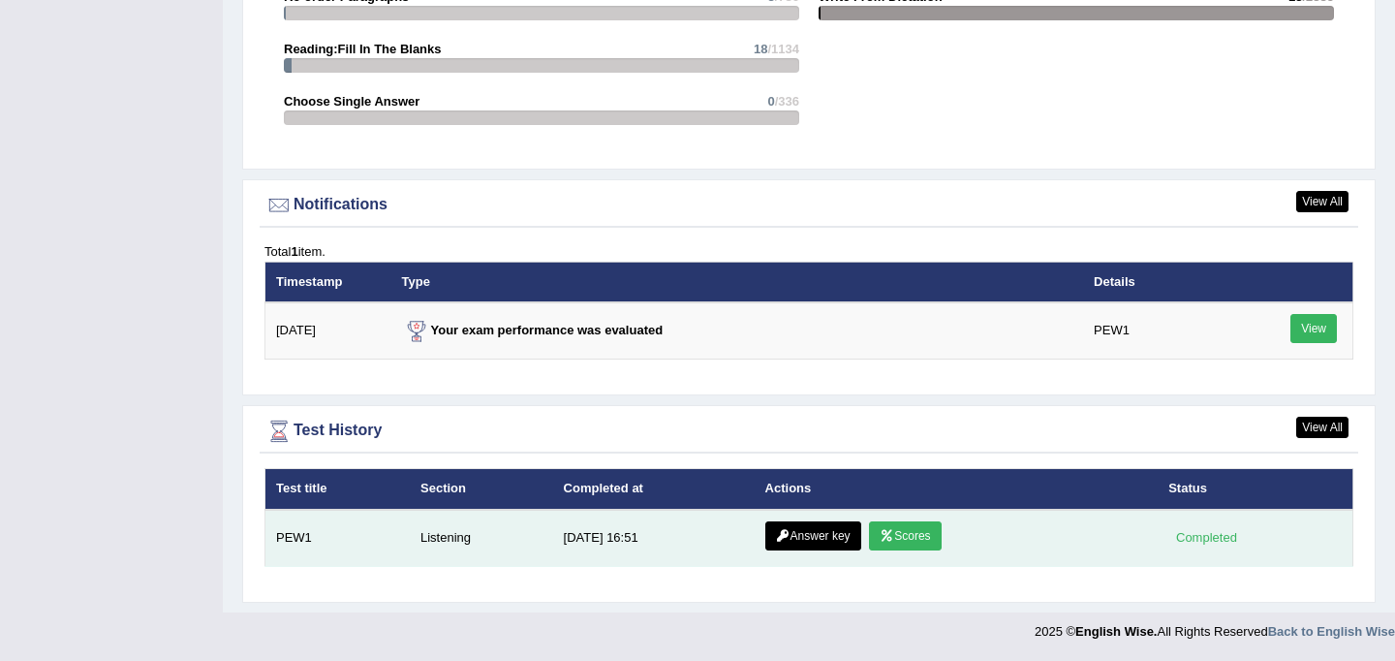
click at [803, 540] on link "Answer key" at bounding box center [814, 535] width 96 height 29
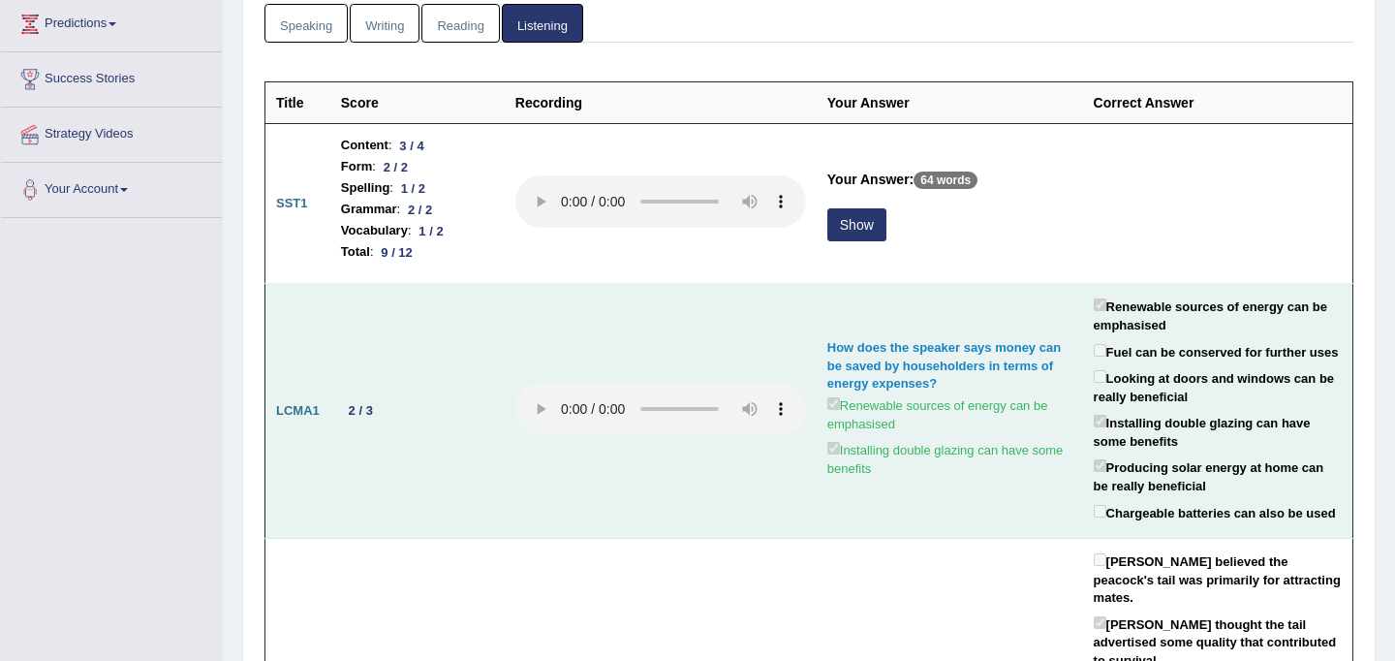
scroll to position [266, 0]
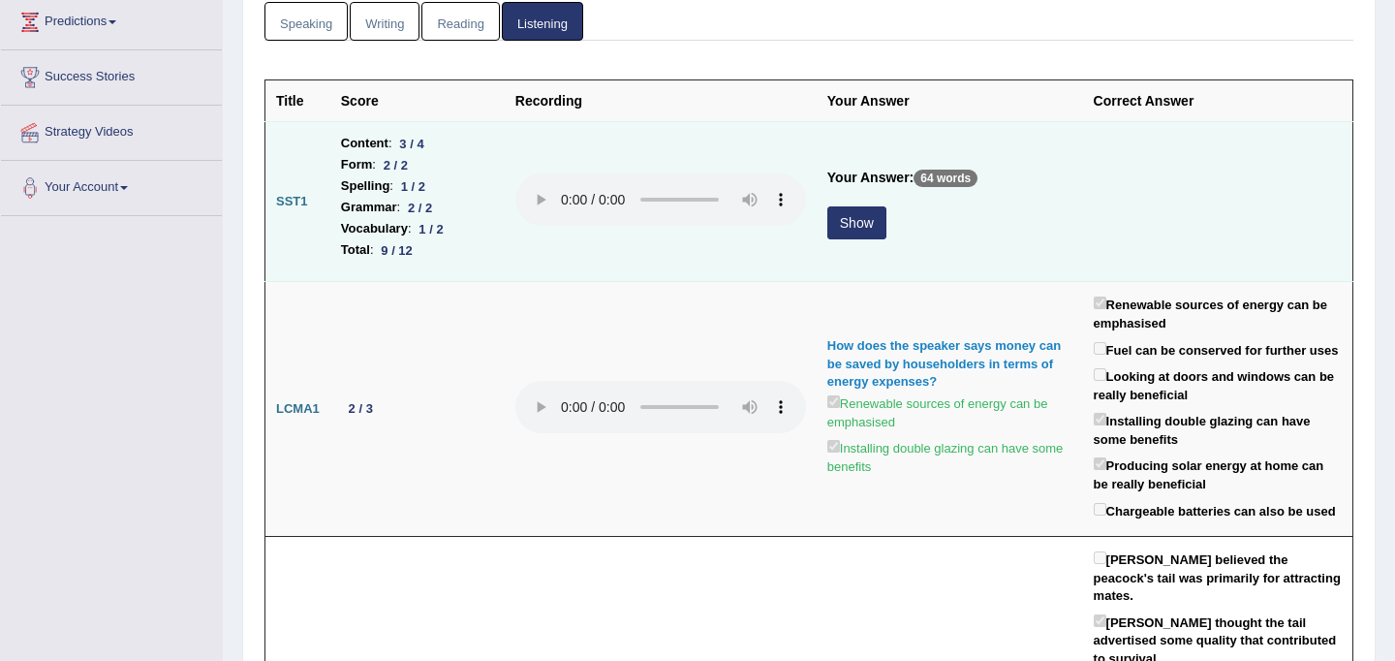
click at [862, 231] on button "Show" at bounding box center [857, 222] width 59 height 33
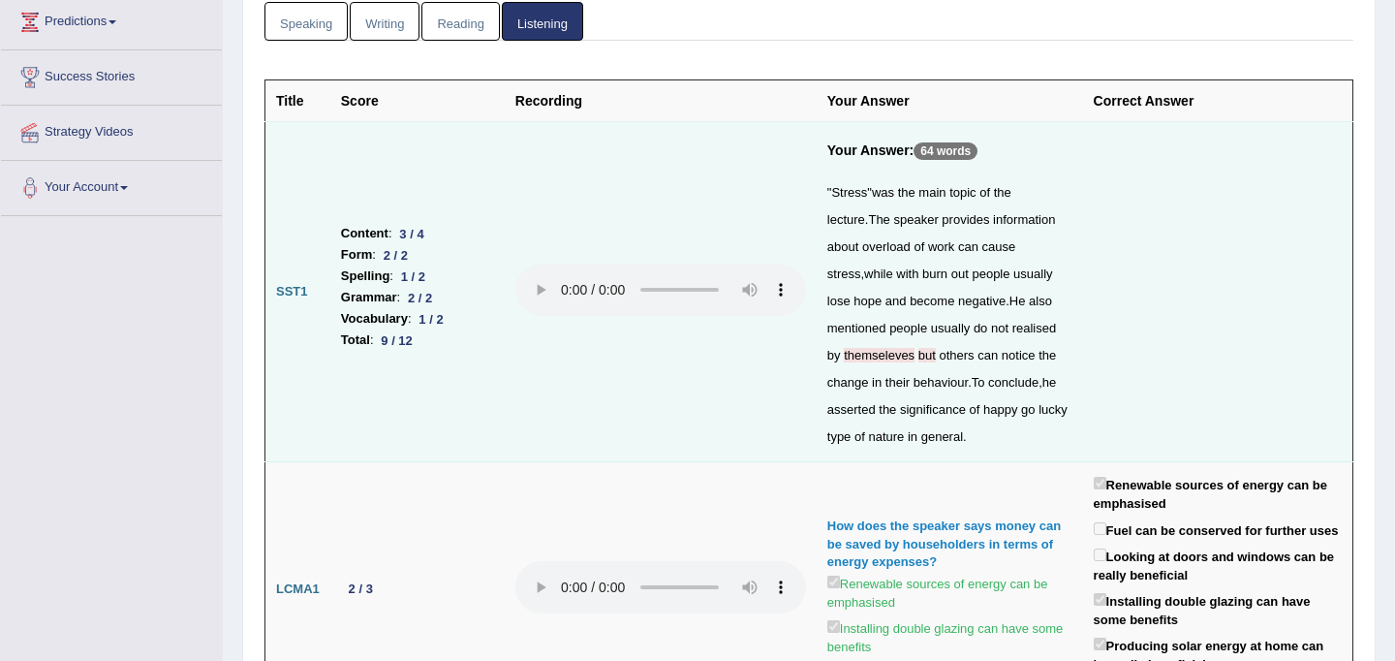
click at [872, 362] on span "themseleves" at bounding box center [879, 355] width 71 height 15
click at [885, 361] on span "themseleves" at bounding box center [879, 355] width 71 height 15
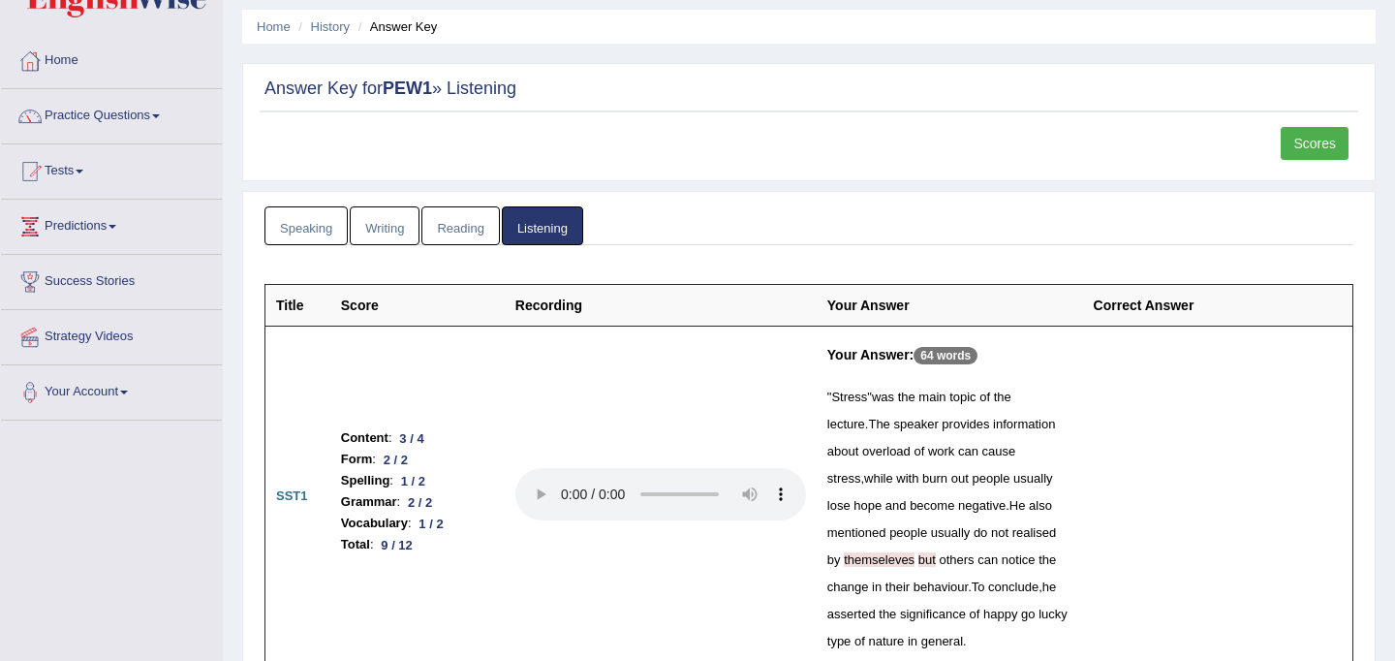
scroll to position [59, 0]
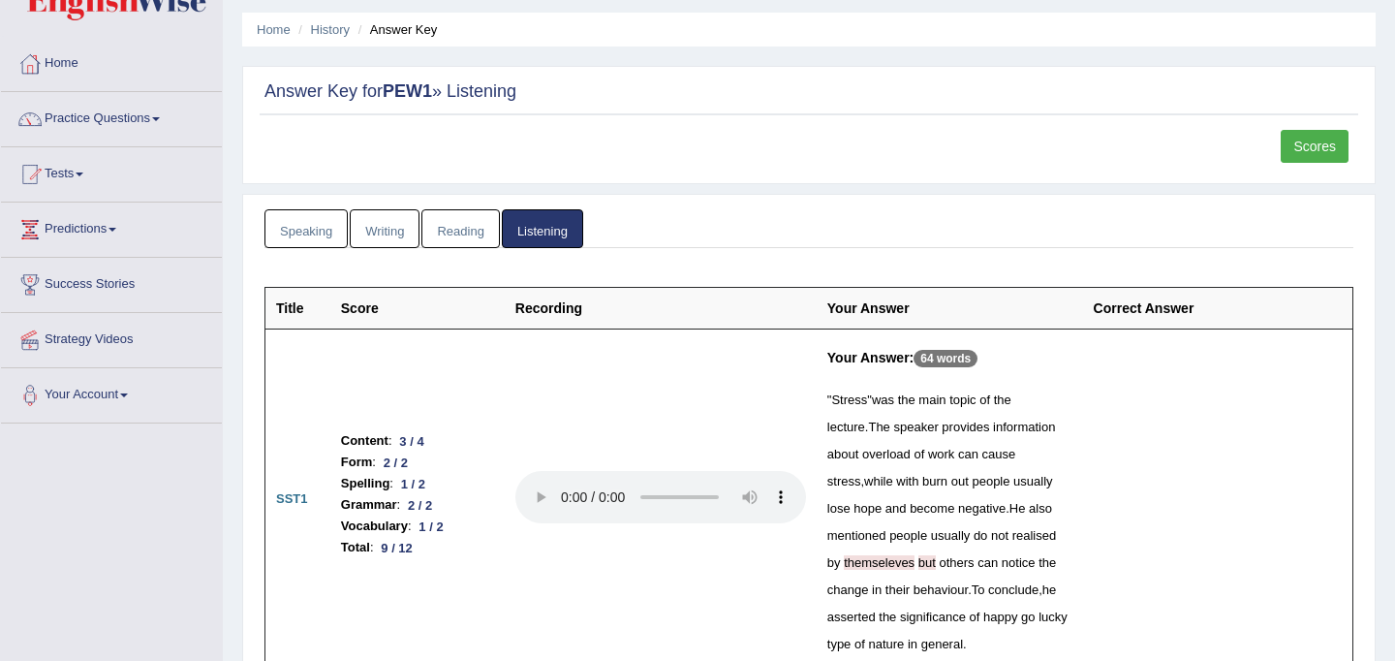
click at [351, 311] on th "Score" at bounding box center [417, 309] width 174 height 42
click at [286, 315] on th "Title" at bounding box center [298, 309] width 65 height 42
click at [1329, 138] on link "Scores" at bounding box center [1315, 146] width 68 height 33
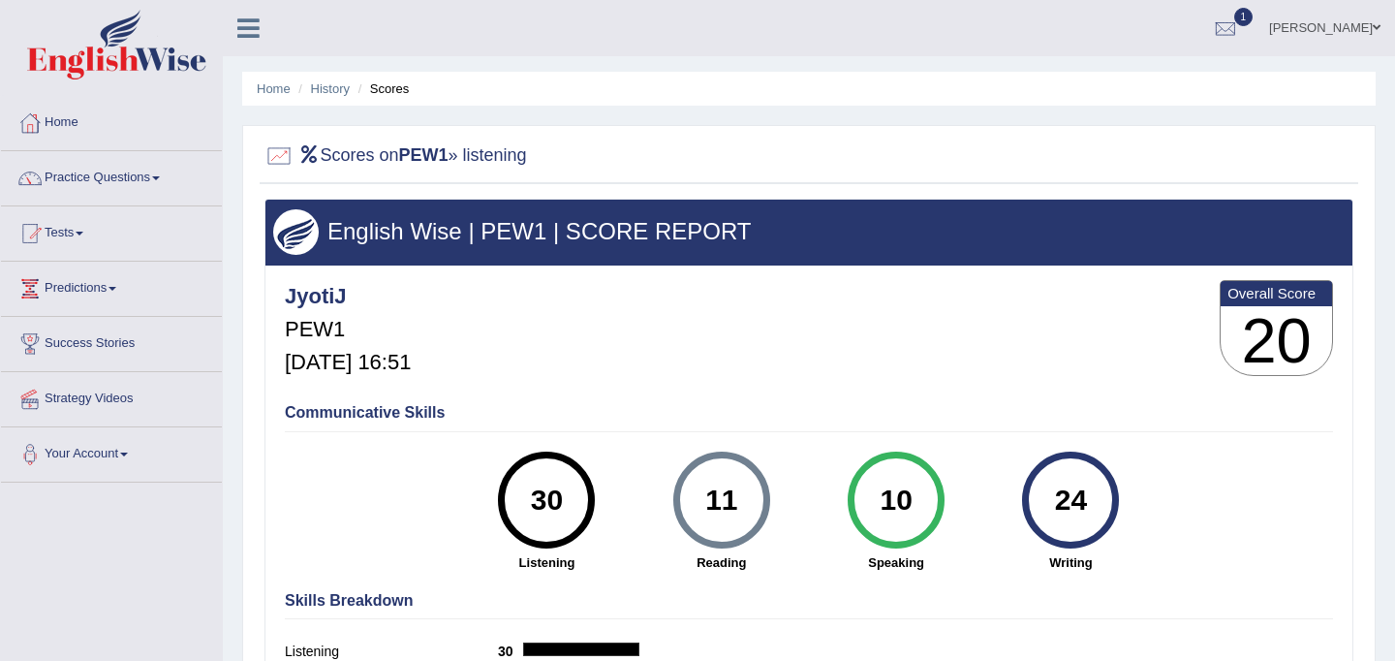
click at [513, 156] on h2 "Scores on PEW1 » listening" at bounding box center [396, 155] width 263 height 29
click at [1240, 26] on div at bounding box center [1225, 29] width 29 height 29
click at [1163, 139] on link "See All Alerts" at bounding box center [1109, 137] width 108 height 21
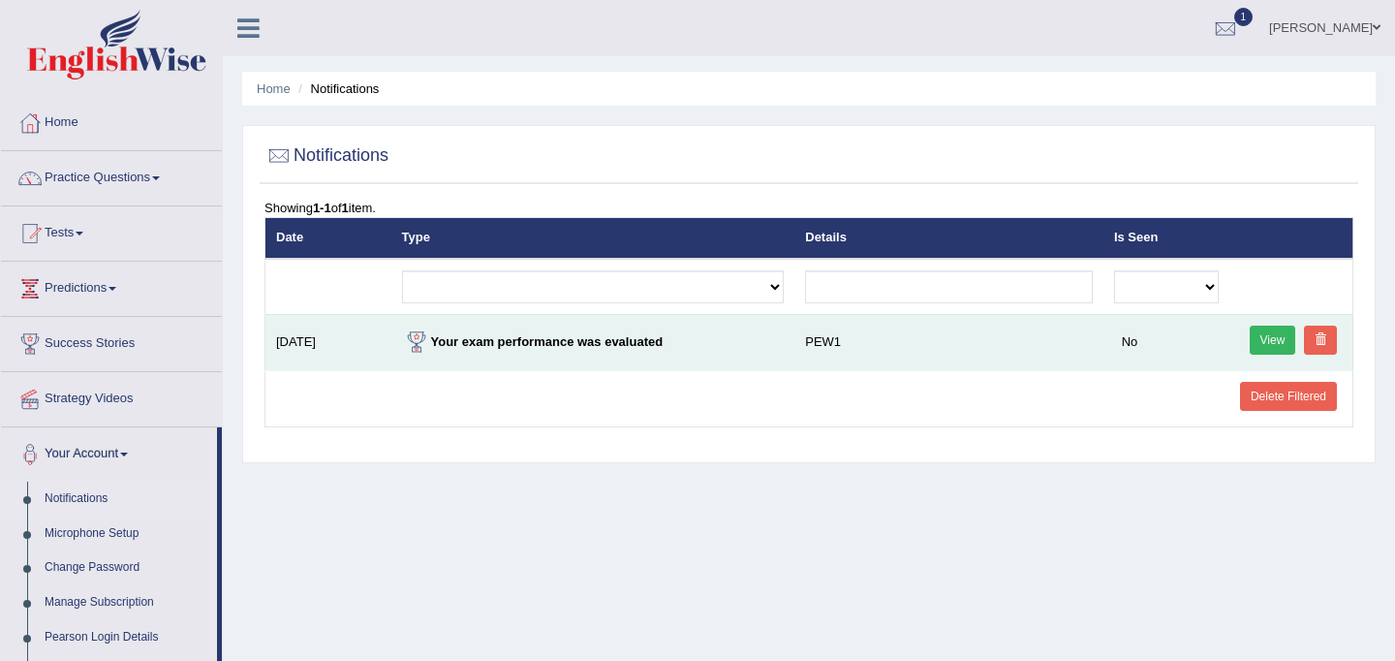
click at [1272, 340] on link "View" at bounding box center [1273, 340] width 47 height 29
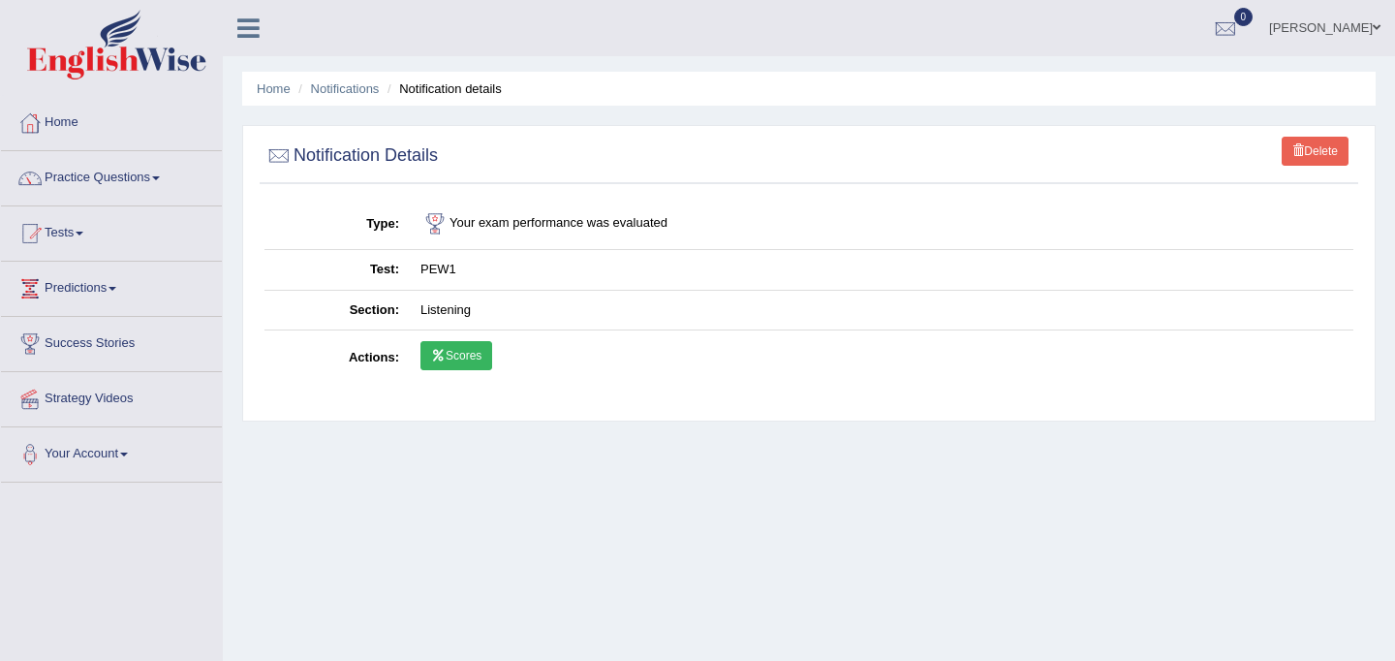
click at [461, 361] on link "Scores" at bounding box center [457, 355] width 72 height 29
click at [122, 231] on link "Tests" at bounding box center [111, 230] width 221 height 48
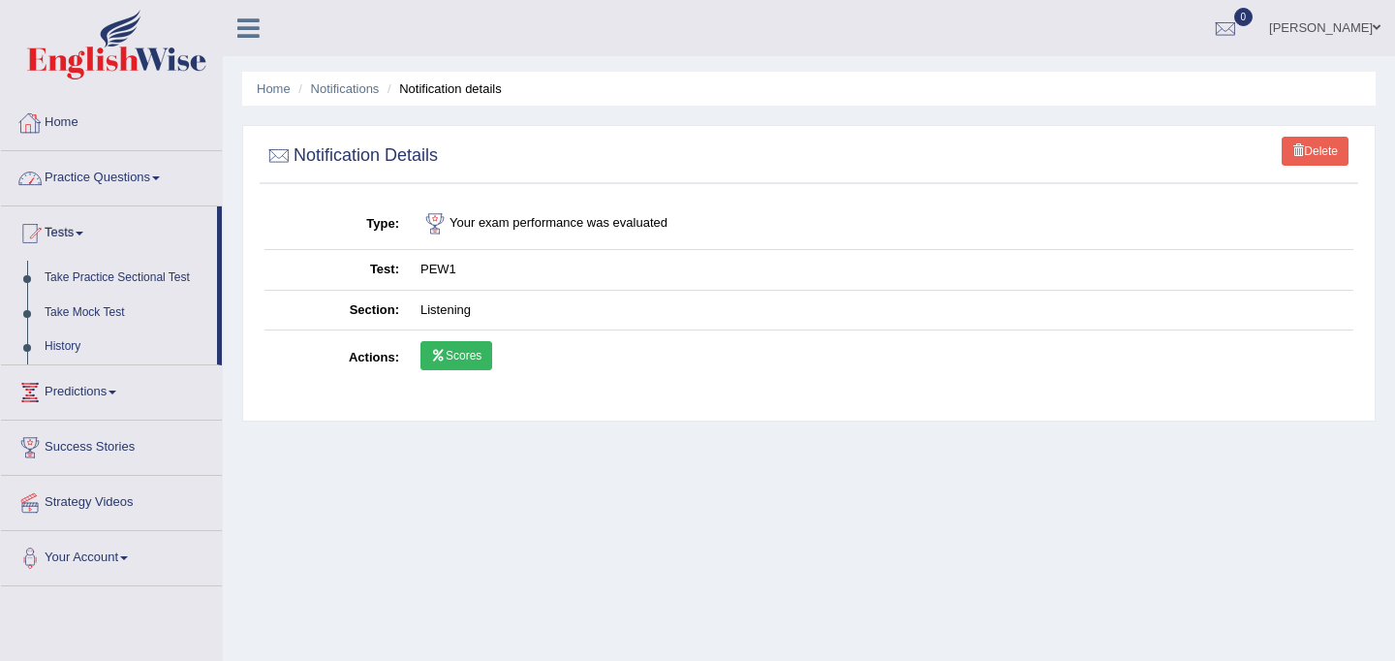
click at [177, 116] on link "Home" at bounding box center [111, 120] width 221 height 48
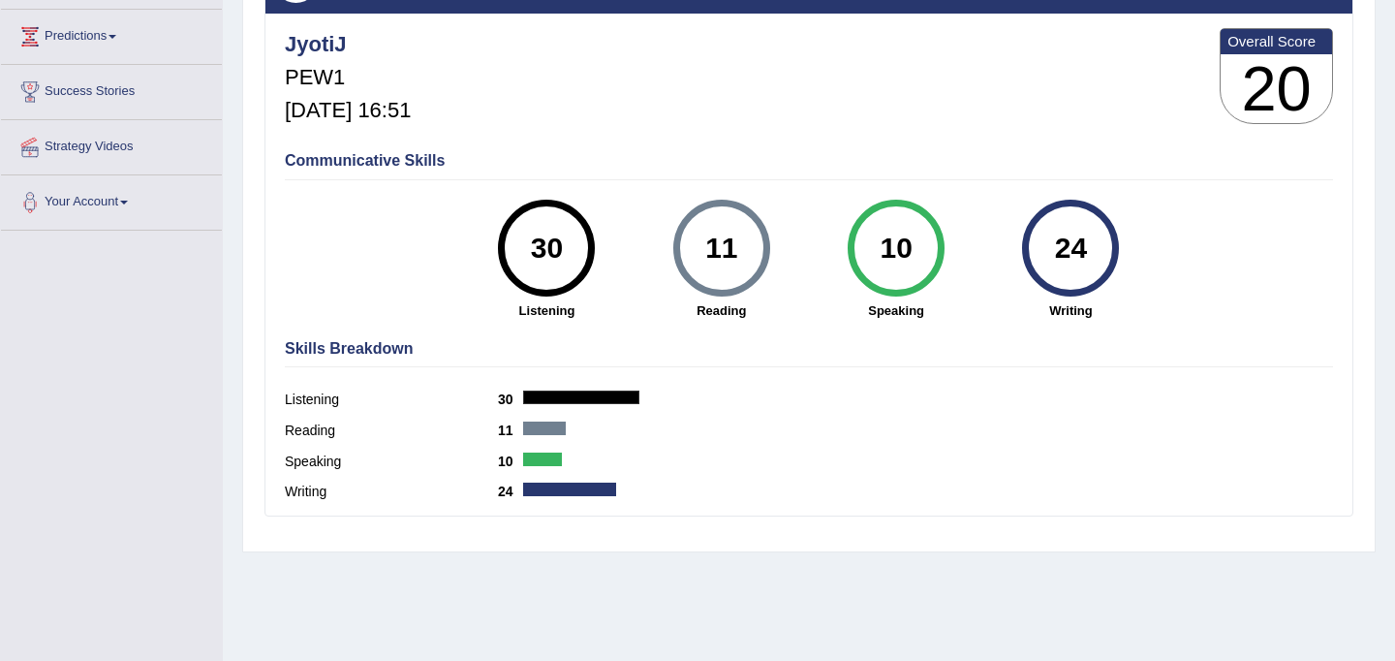
scroll to position [122, 0]
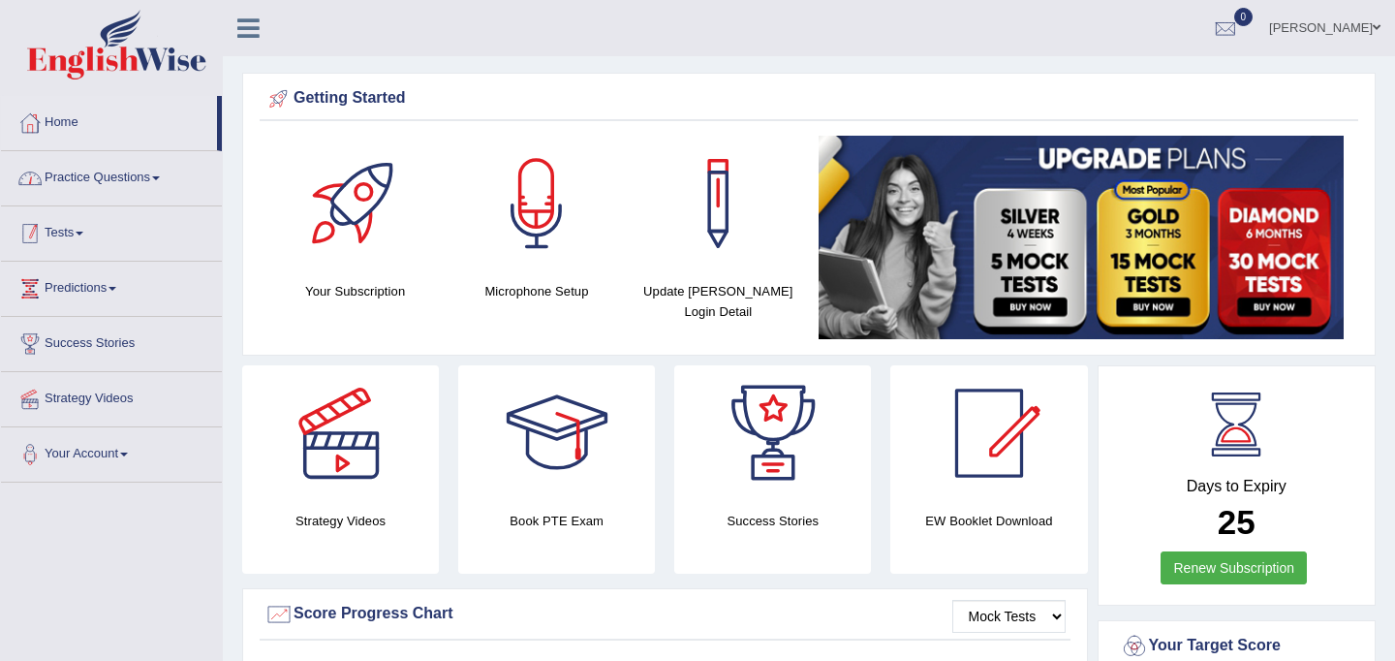
click at [107, 247] on link "Tests" at bounding box center [111, 230] width 221 height 48
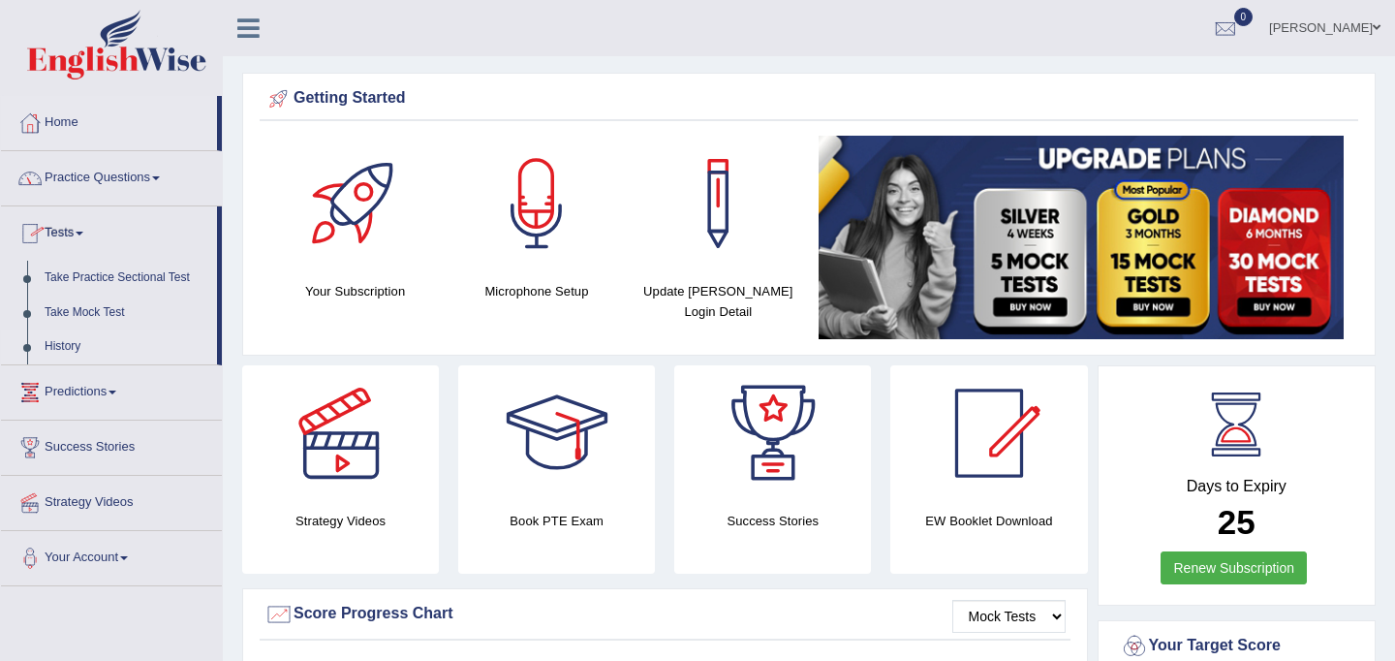
click at [69, 350] on link "History" at bounding box center [126, 346] width 181 height 35
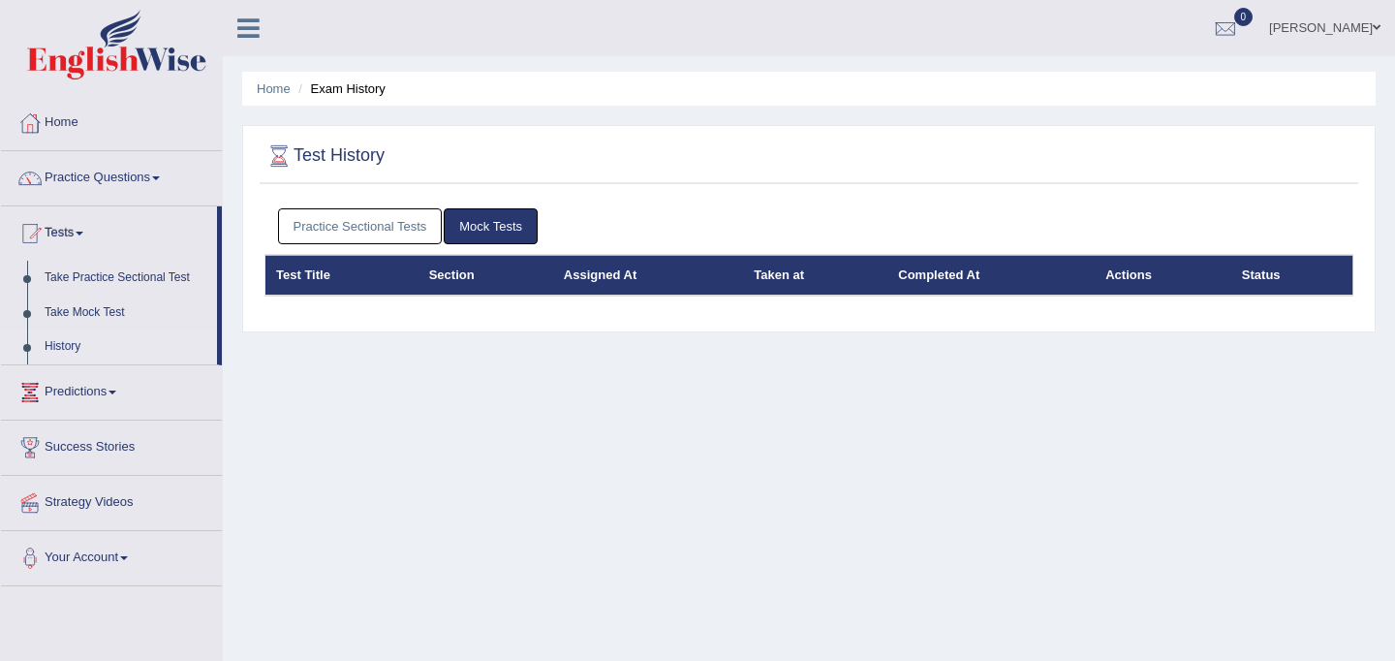
click at [339, 223] on link "Practice Sectional Tests" at bounding box center [360, 226] width 165 height 36
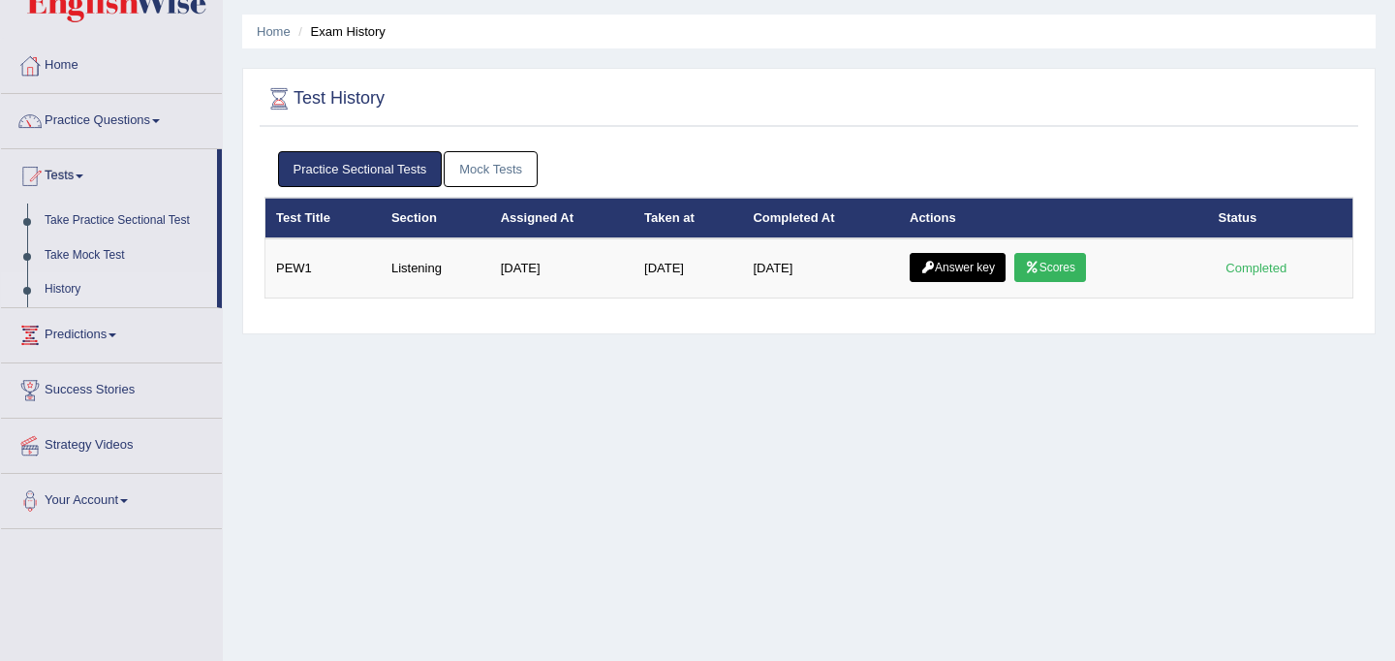
scroll to position [56, 0]
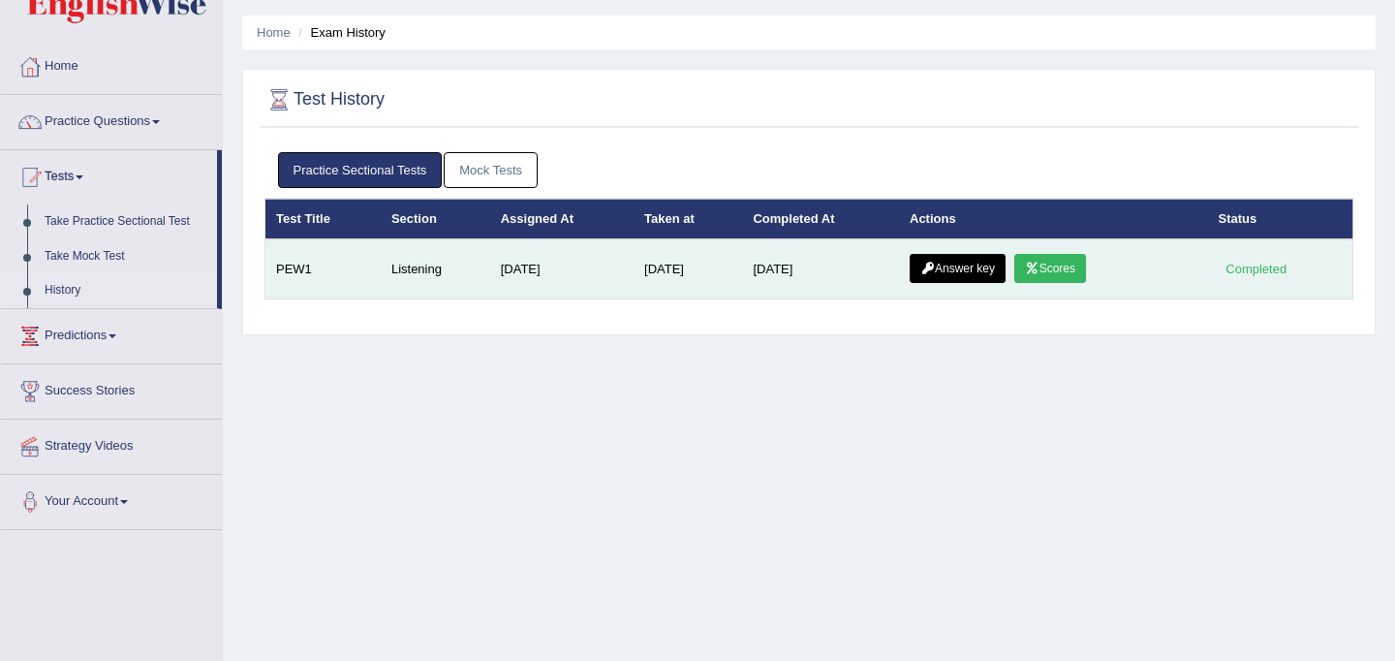
click at [1054, 271] on link "Scores" at bounding box center [1051, 268] width 72 height 29
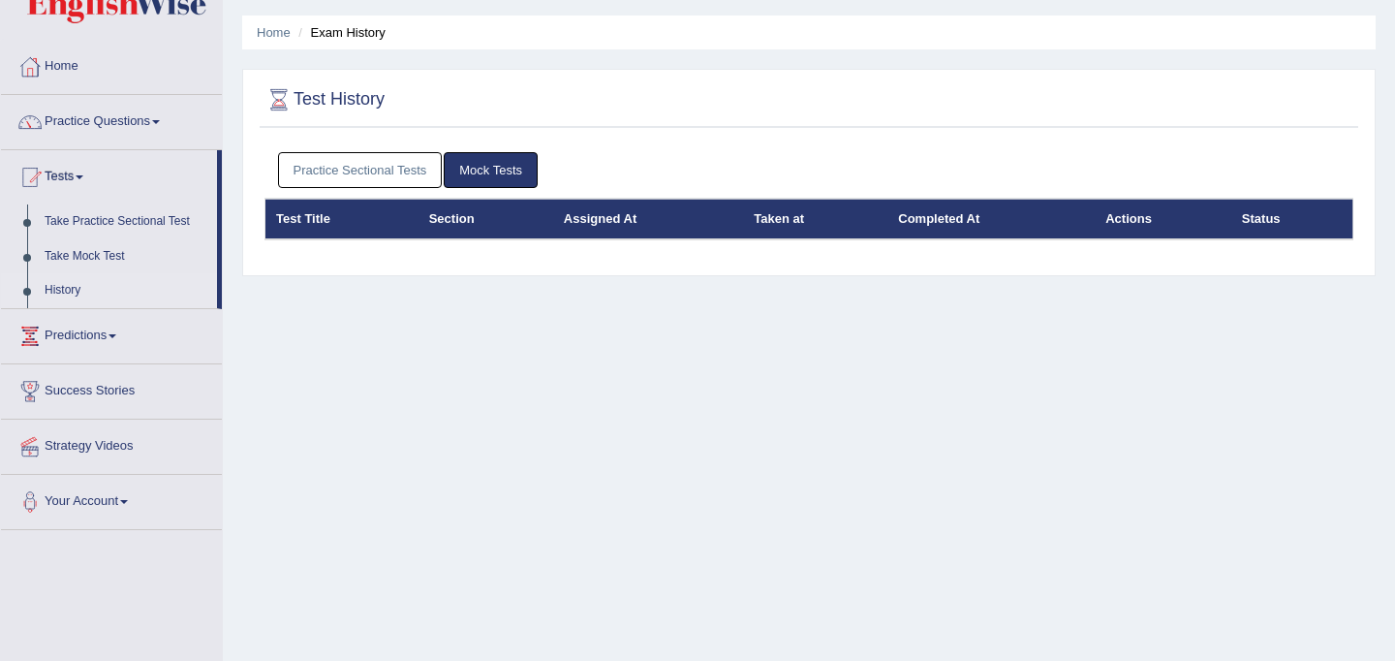
click at [416, 175] on link "Practice Sectional Tests" at bounding box center [360, 170] width 165 height 36
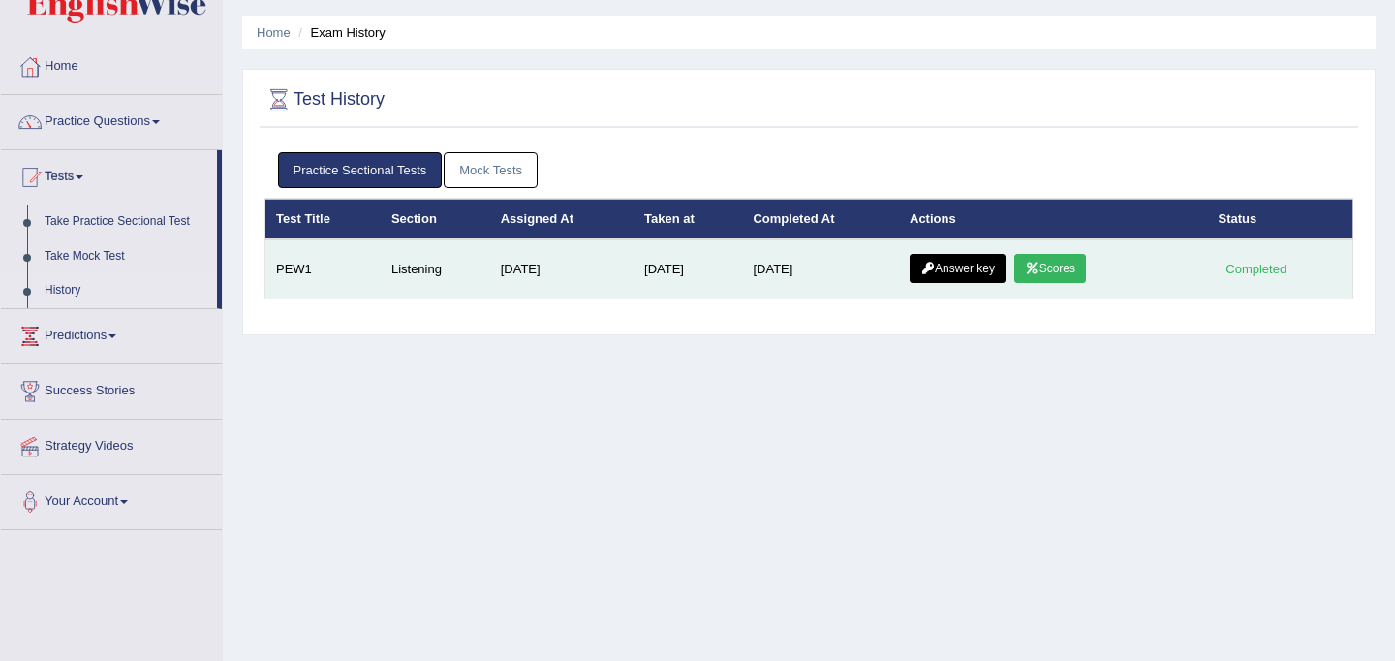
click at [928, 265] on icon at bounding box center [928, 269] width 15 height 12
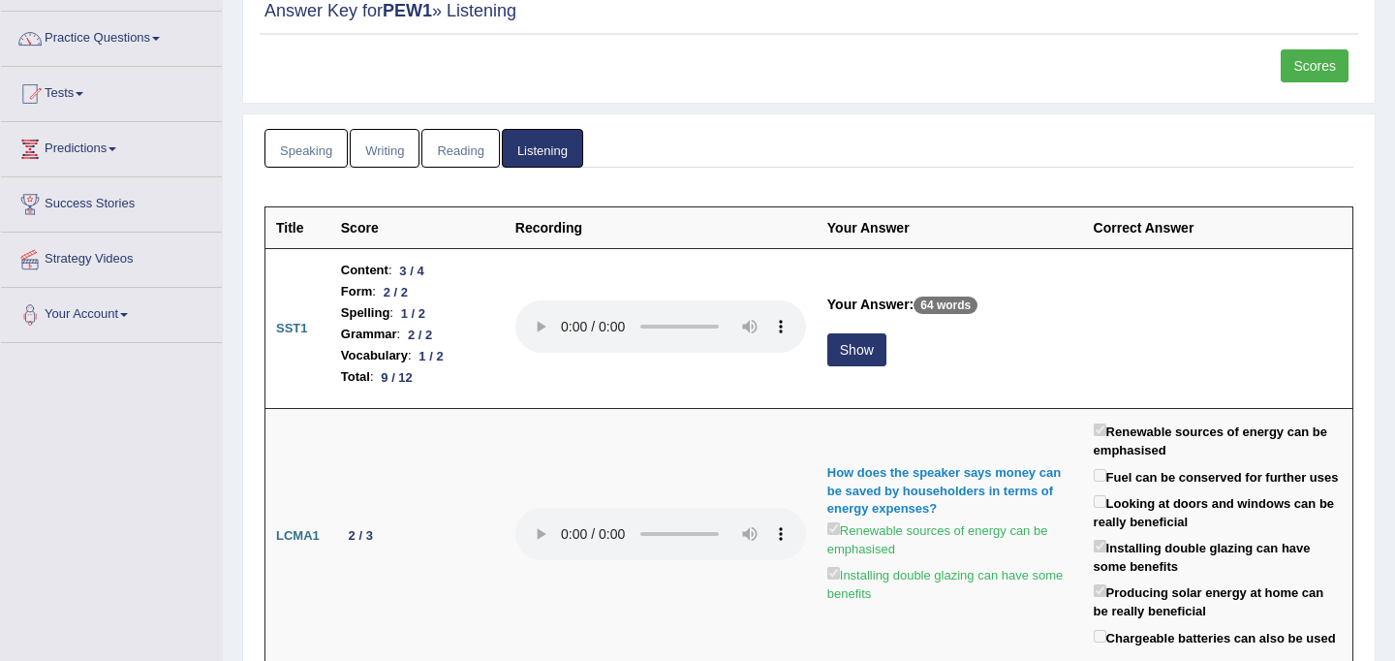
scroll to position [147, 0]
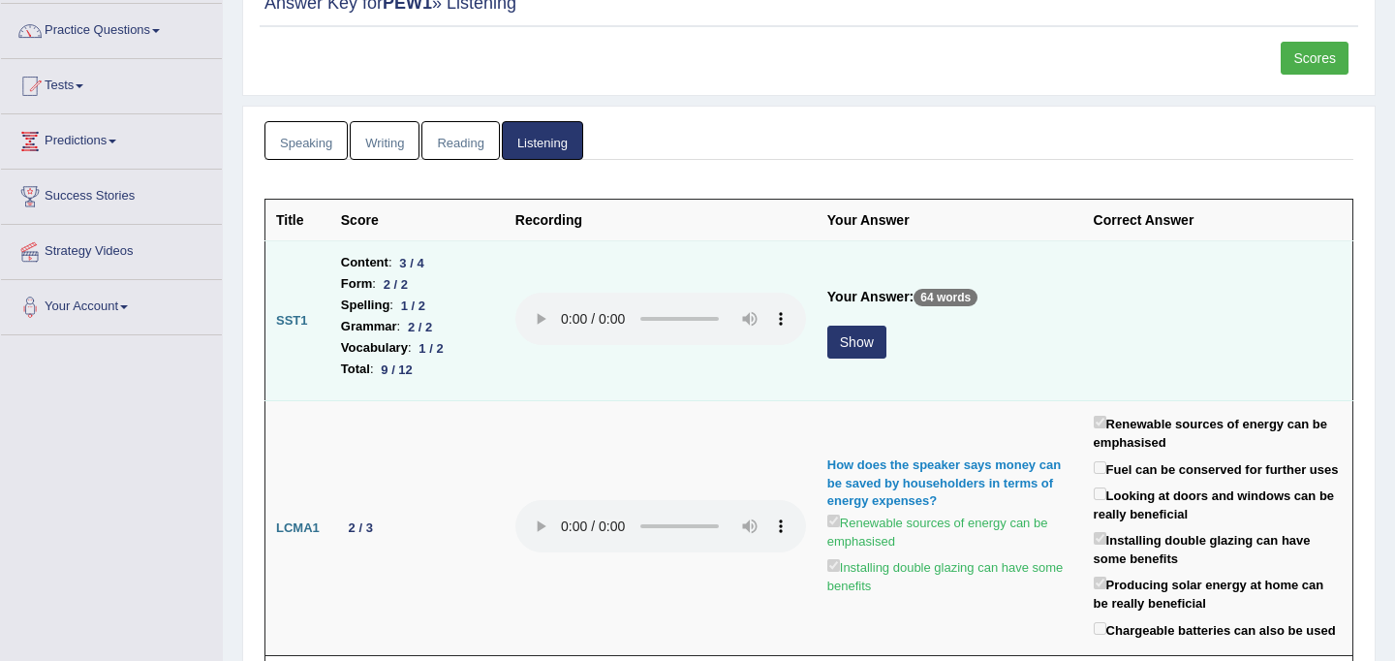
click at [864, 335] on button "Show" at bounding box center [857, 342] width 59 height 33
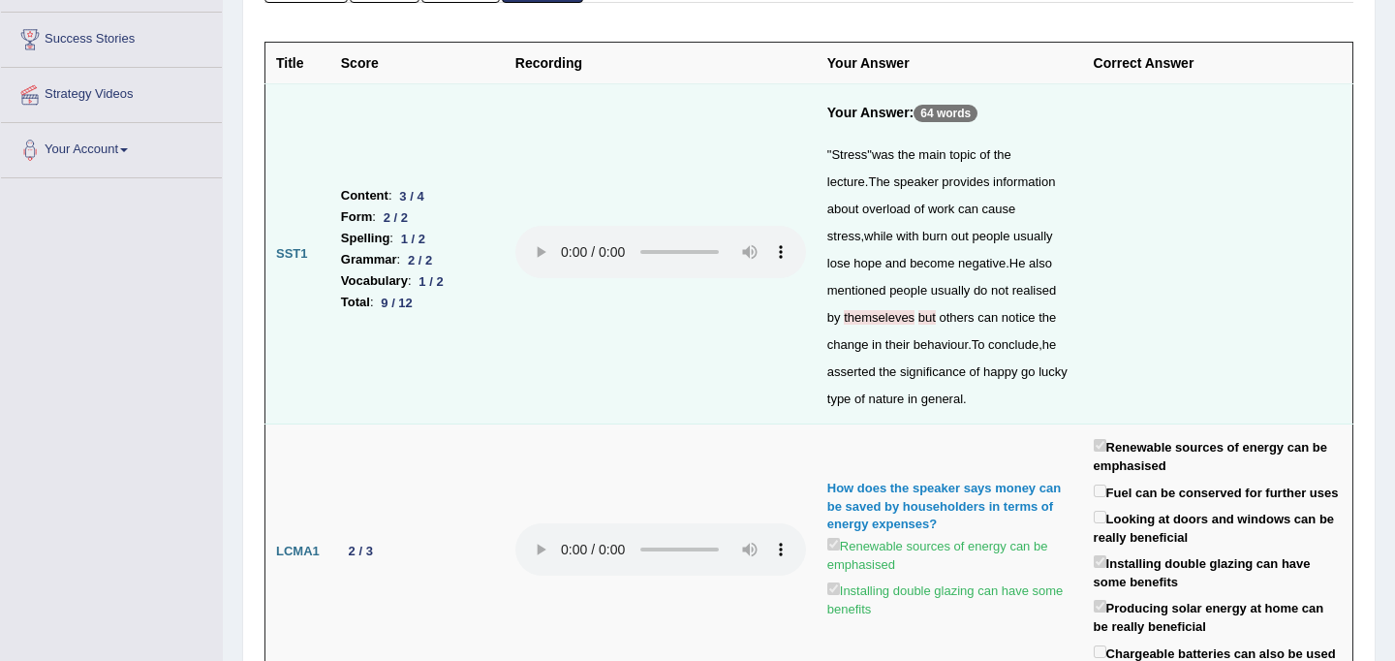
scroll to position [303, 0]
click at [853, 320] on span "themseleves" at bounding box center [879, 318] width 71 height 15
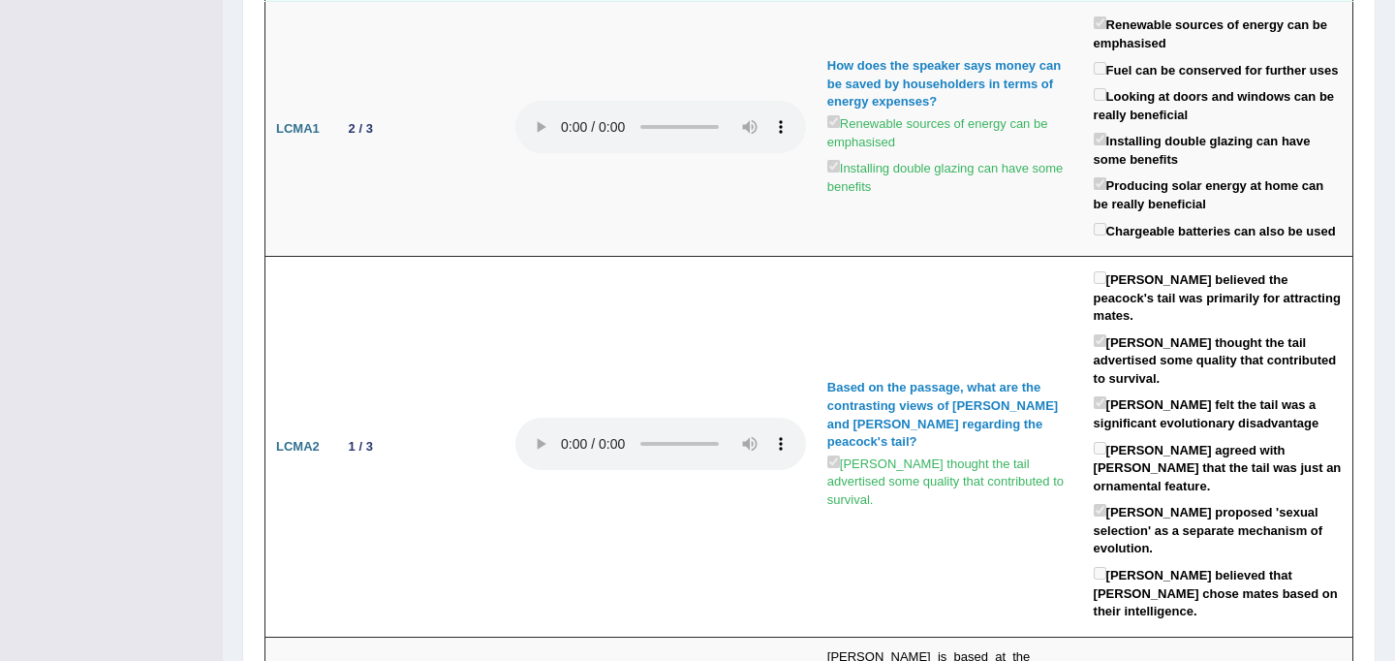
scroll to position [726, 0]
